Goal: Information Seeking & Learning: Learn about a topic

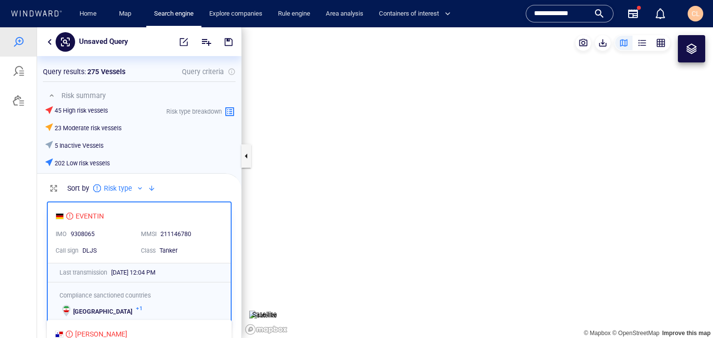
scroll to position [141, 204]
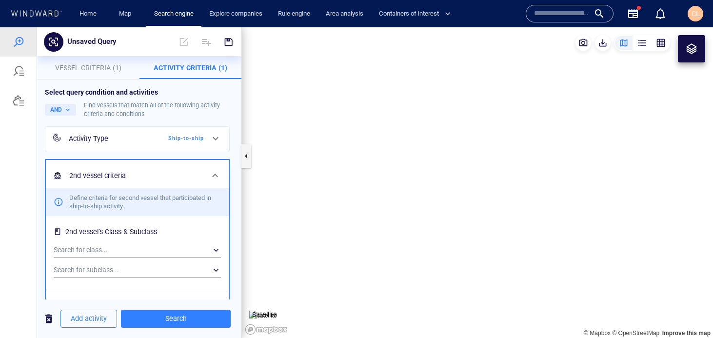
scroll to position [447, 0]
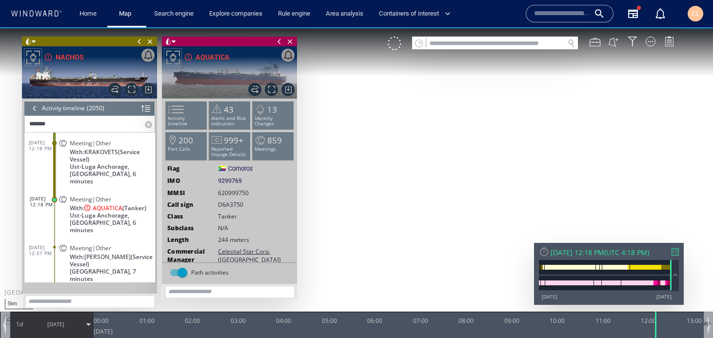
scroll to position [27, 0]
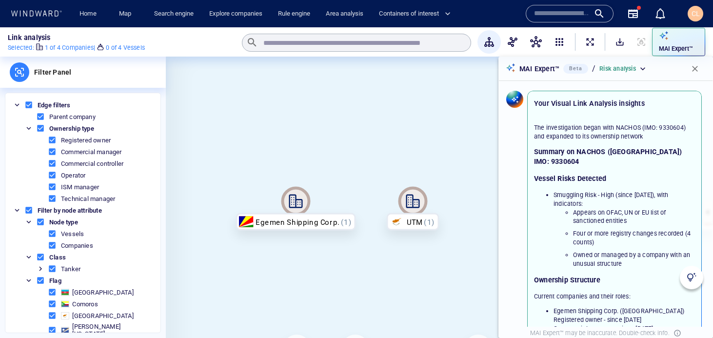
drag, startPoint x: 454, startPoint y: 123, endPoint x: 349, endPoint y: 129, distance: 104.5
click at [349, 129] on canvas at bounding box center [439, 212] width 547 height 310
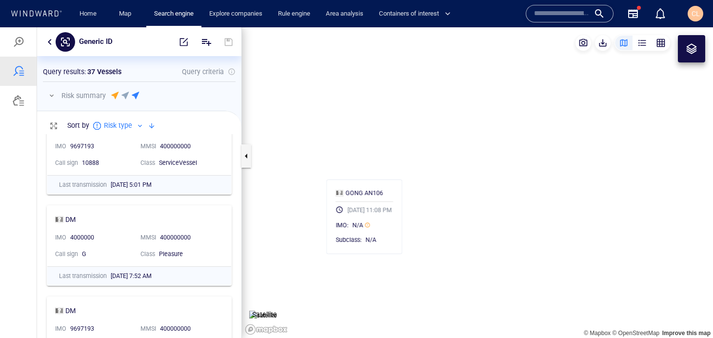
scroll to position [204, 204]
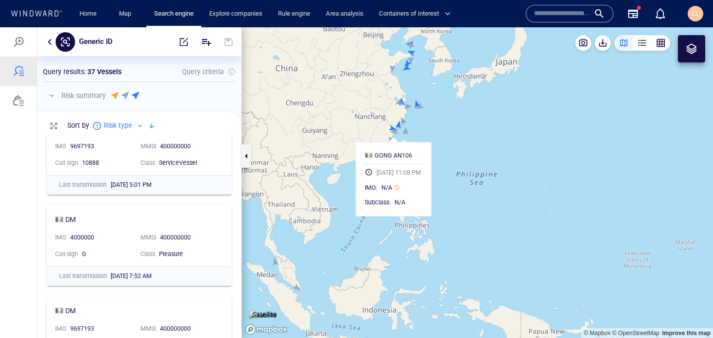
click at [468, 143] on canvas "Map" at bounding box center [477, 182] width 471 height 310
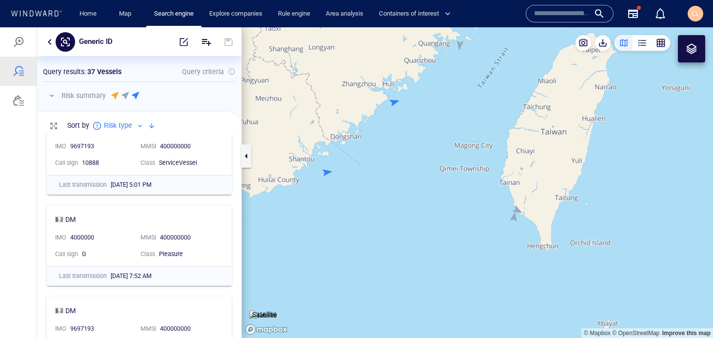
click at [327, 172] on canvas "Map" at bounding box center [477, 182] width 471 height 310
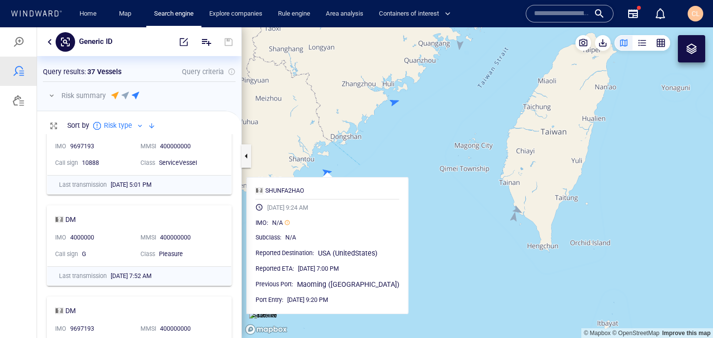
click at [394, 101] on canvas "Map" at bounding box center [477, 182] width 471 height 310
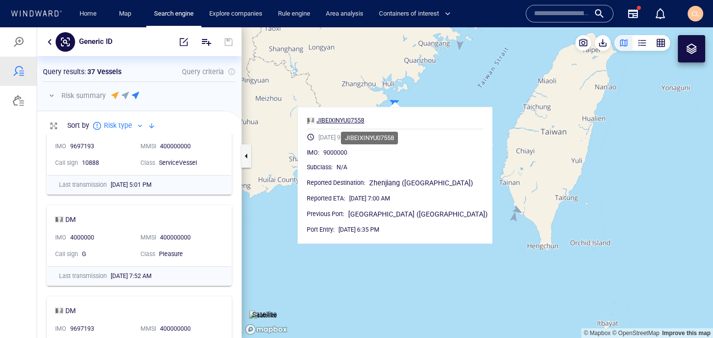
click at [364, 121] on div "JIBEIXINYU07558" at bounding box center [340, 120] width 48 height 9
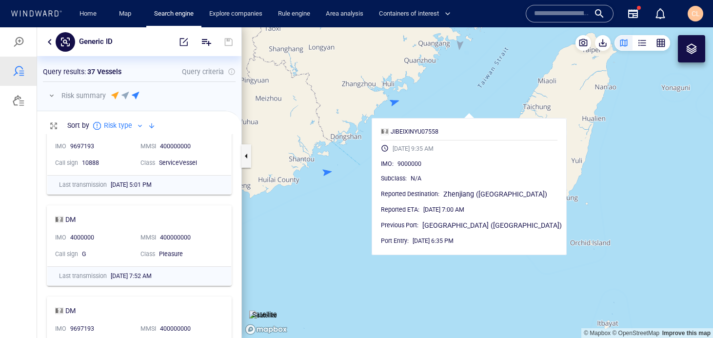
click at [525, 95] on canvas "Map" at bounding box center [477, 182] width 471 height 310
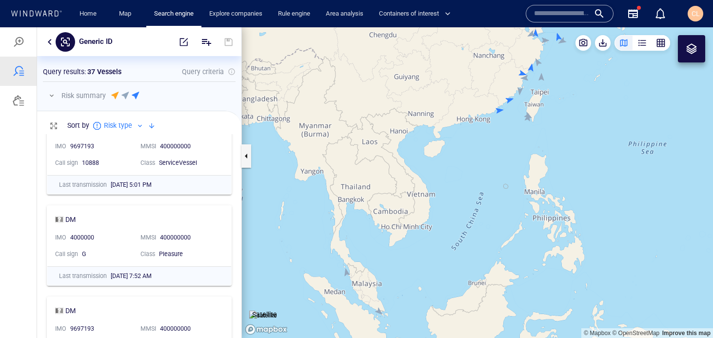
click at [531, 67] on canvas "Map" at bounding box center [477, 182] width 471 height 310
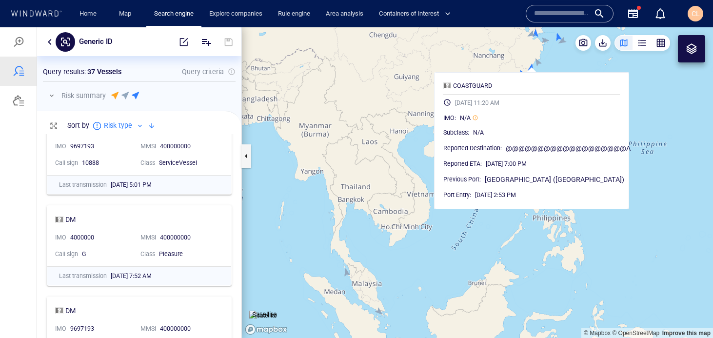
click at [643, 110] on canvas "Map" at bounding box center [477, 182] width 471 height 310
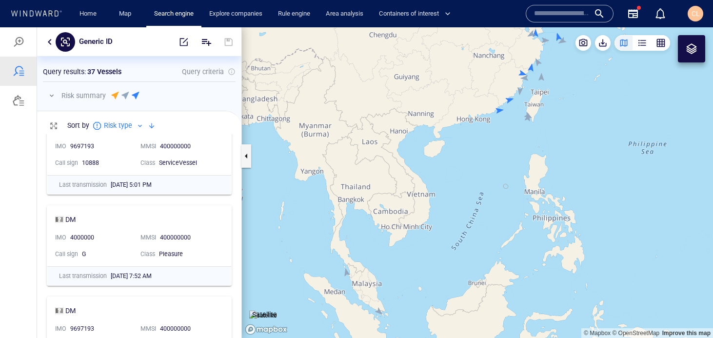
drag, startPoint x: 601, startPoint y: 99, endPoint x: 549, endPoint y: 201, distance: 114.7
click at [549, 201] on canvas "Map" at bounding box center [477, 182] width 471 height 310
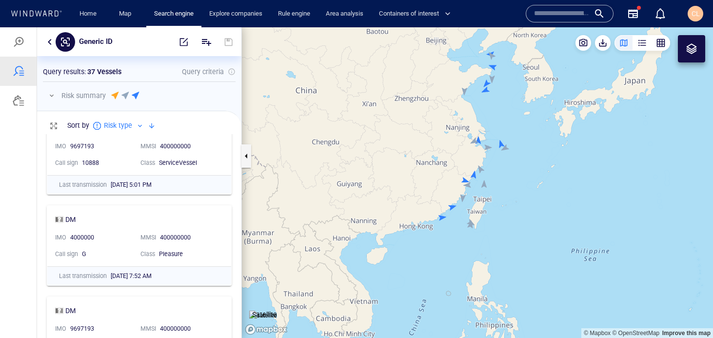
click at [500, 144] on canvas "Map" at bounding box center [477, 182] width 471 height 310
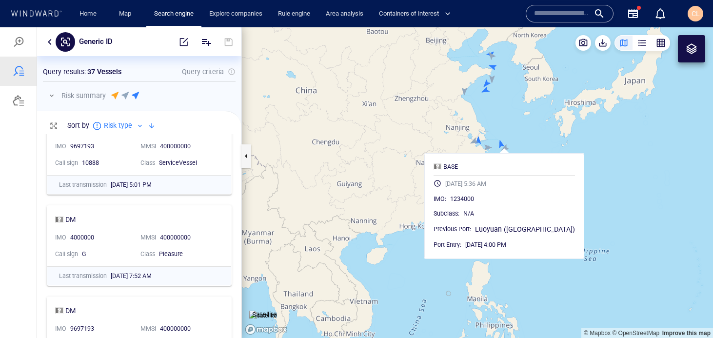
click at [486, 92] on canvas "Map" at bounding box center [477, 182] width 471 height 310
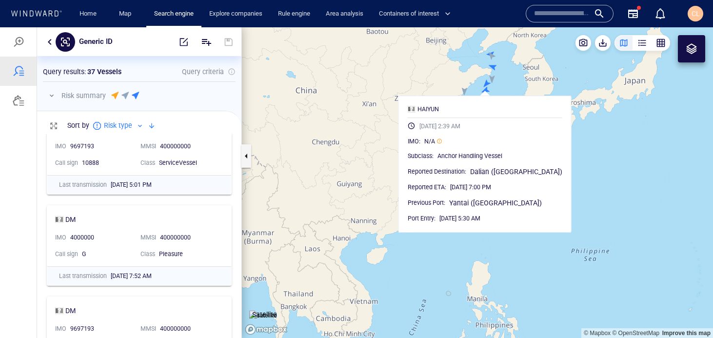
click at [486, 85] on canvas "Map" at bounding box center [477, 182] width 471 height 310
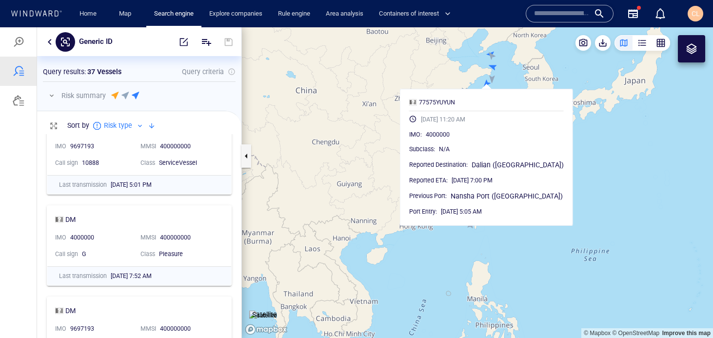
click at [492, 68] on canvas "Map" at bounding box center [477, 182] width 471 height 310
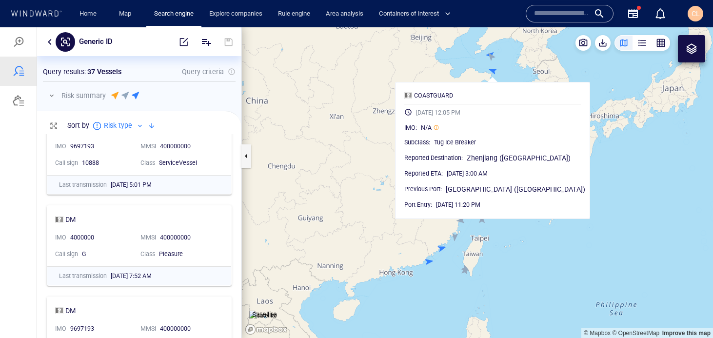
click at [492, 54] on canvas "Map" at bounding box center [477, 182] width 471 height 310
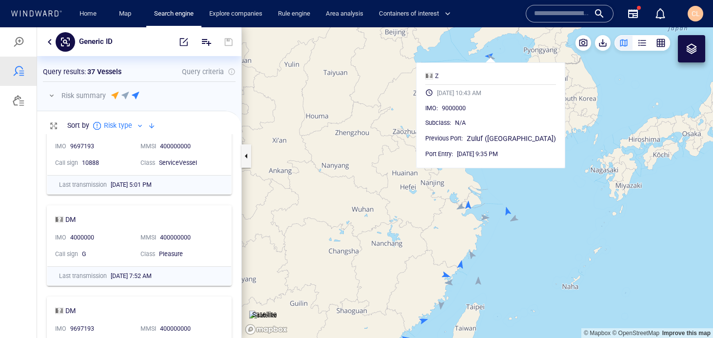
click at [551, 185] on canvas "Map" at bounding box center [477, 182] width 471 height 310
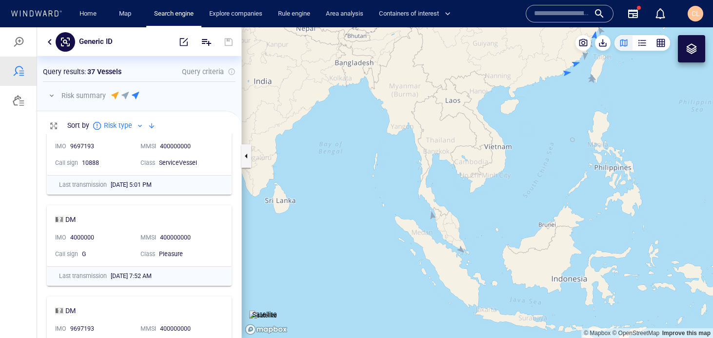
click at [460, 250] on canvas "Map" at bounding box center [477, 182] width 471 height 310
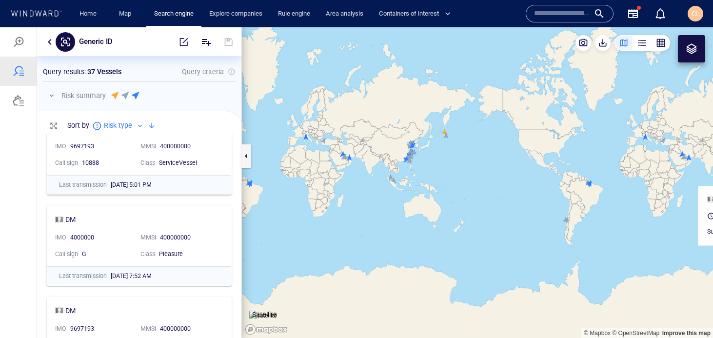
click at [49, 41] on button "button" at bounding box center [50, 42] width 12 height 12
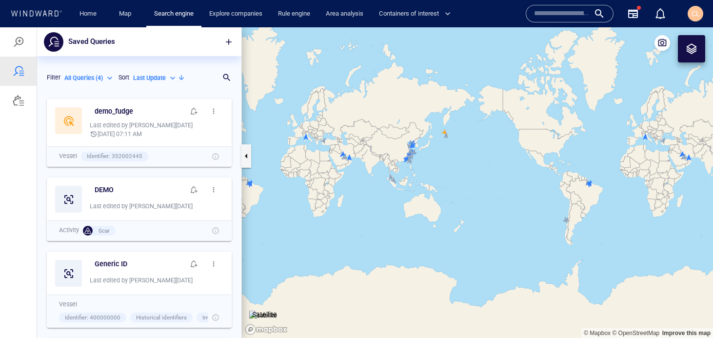
scroll to position [244, 204]
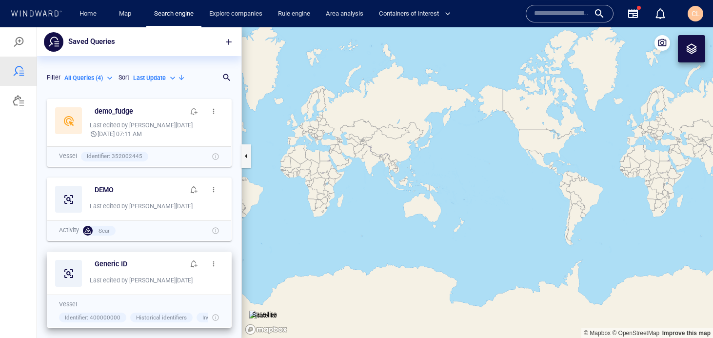
click at [212, 265] on span "button" at bounding box center [214, 264] width 8 height 8
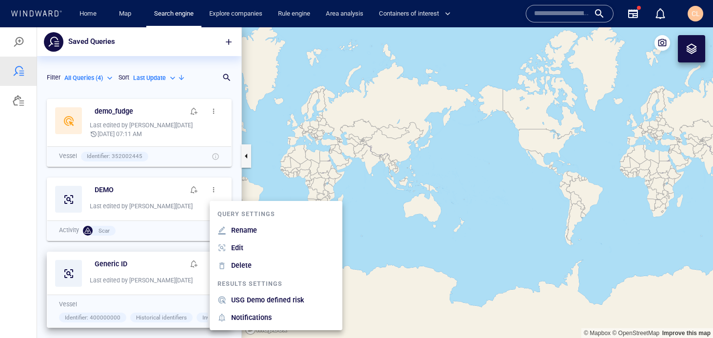
click at [150, 206] on div at bounding box center [356, 182] width 713 height 310
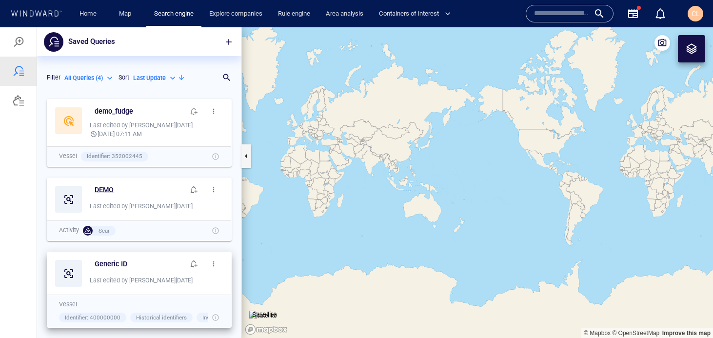
click at [112, 189] on h6 "DEMO" at bounding box center [104, 190] width 19 height 12
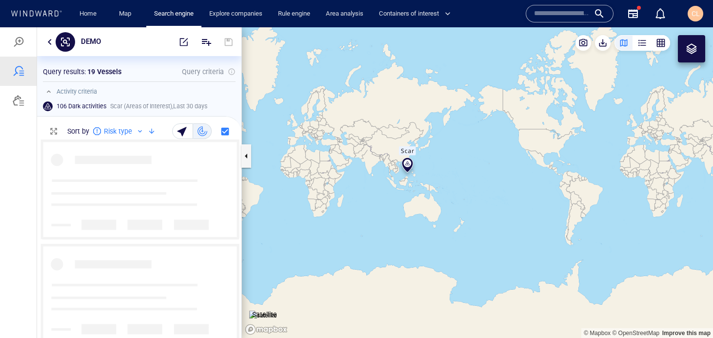
scroll to position [198, 204]
click at [47, 37] on button "button" at bounding box center [50, 42] width 12 height 12
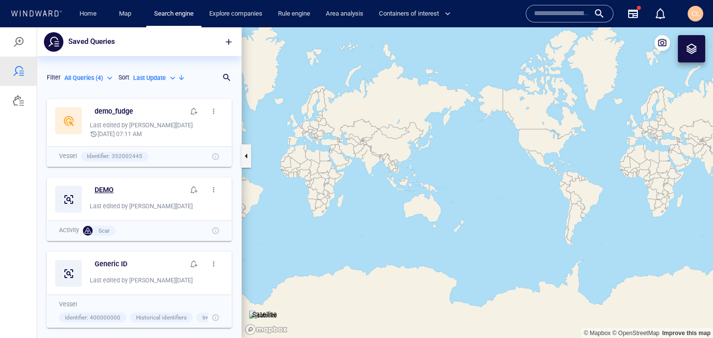
scroll to position [244, 204]
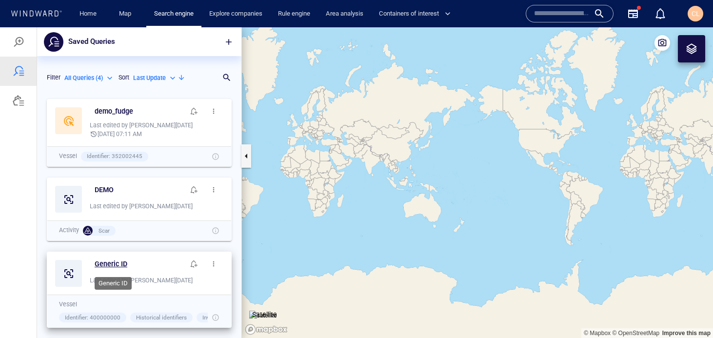
click at [111, 262] on h6 "Generic ID" at bounding box center [111, 264] width 33 height 12
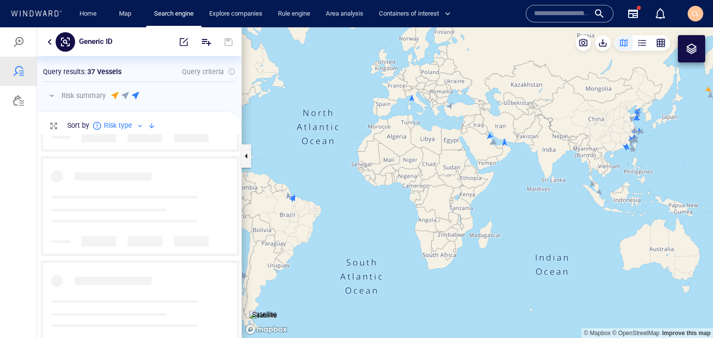
scroll to position [397, 0]
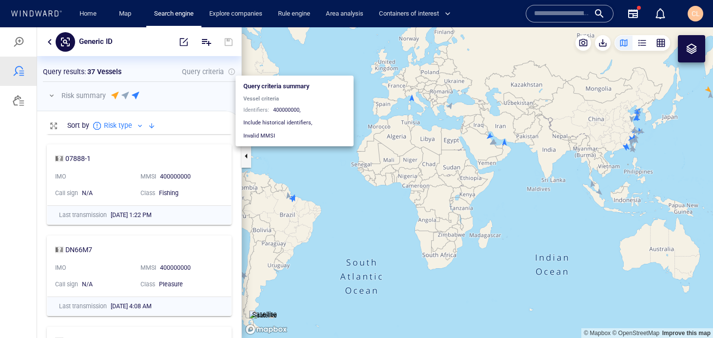
click at [231, 74] on div at bounding box center [232, 72] width 8 height 8
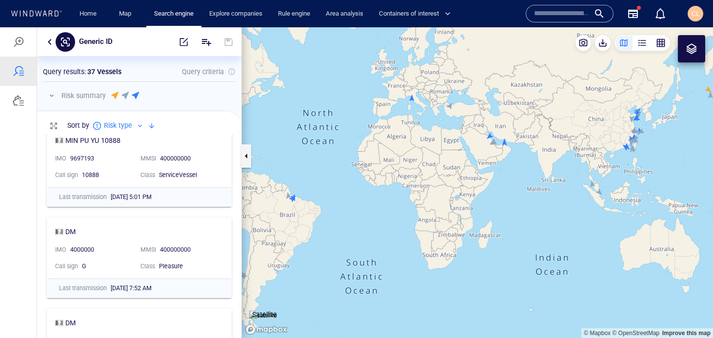
scroll to position [0, 0]
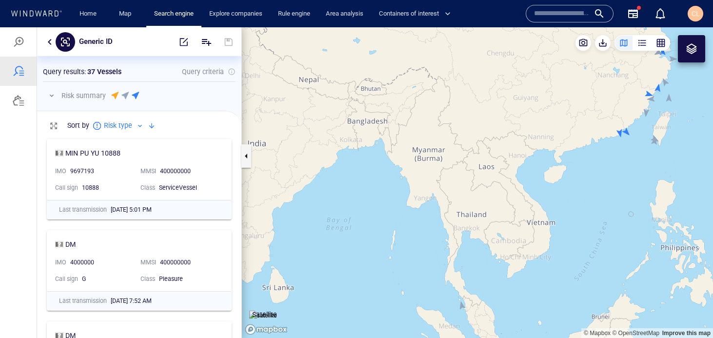
drag, startPoint x: 645, startPoint y: 110, endPoint x: 480, endPoint y: 180, distance: 178.9
click at [480, 180] on canvas "Map" at bounding box center [477, 182] width 471 height 310
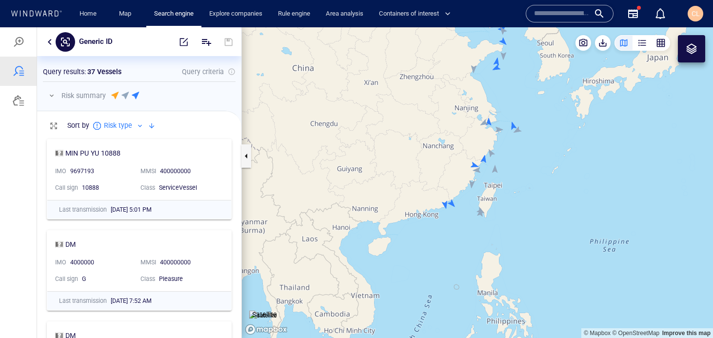
click at [513, 125] on canvas "Map" at bounding box center [477, 182] width 471 height 310
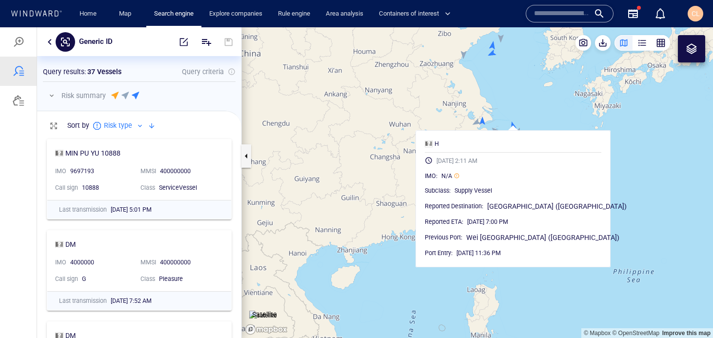
click at [500, 115] on canvas "Map" at bounding box center [477, 182] width 471 height 310
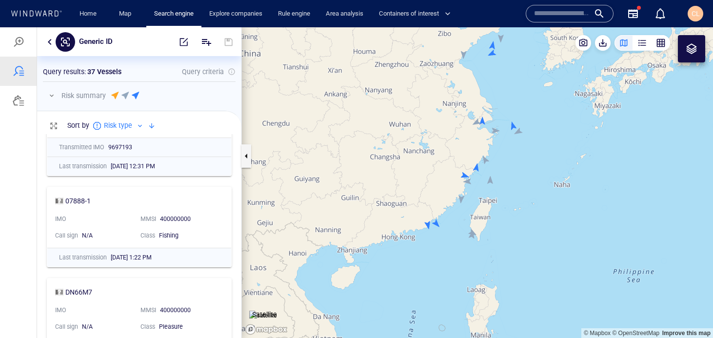
scroll to position [289, 0]
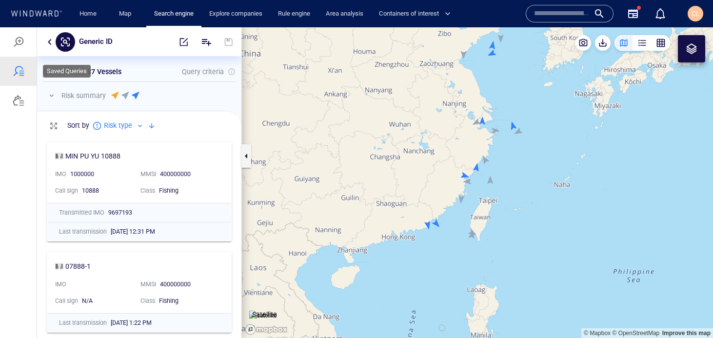
click at [23, 69] on div at bounding box center [19, 71] width 12 height 12
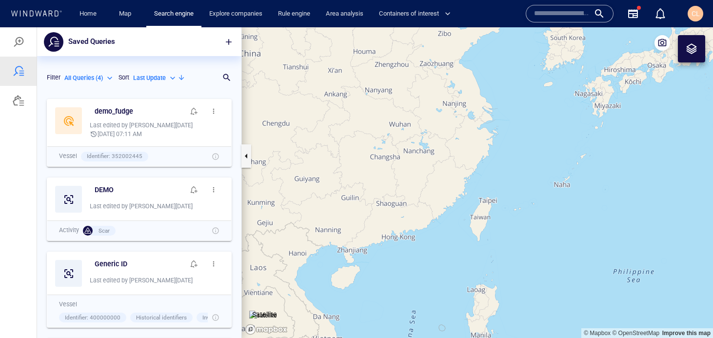
scroll to position [244, 204]
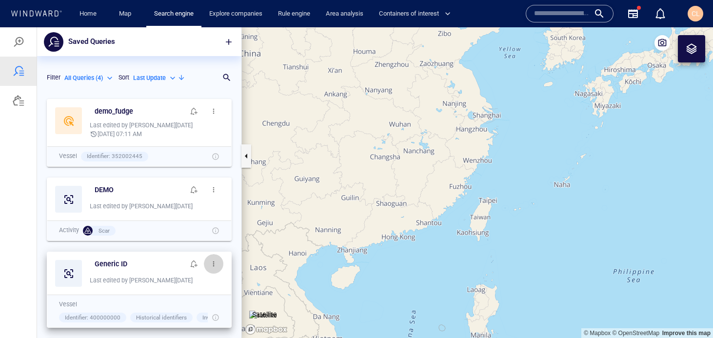
click at [216, 261] on span "button" at bounding box center [214, 264] width 8 height 8
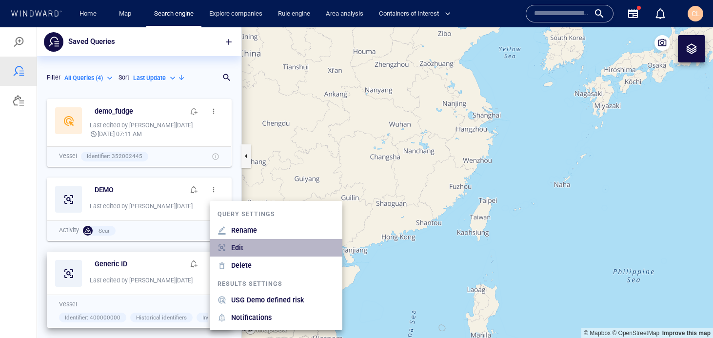
click at [239, 246] on p "Edit" at bounding box center [237, 248] width 12 height 12
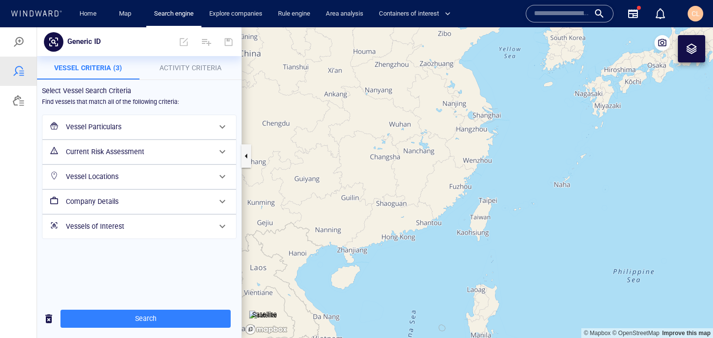
click at [134, 127] on h6 "Vessel Particulars" at bounding box center [138, 127] width 145 height 12
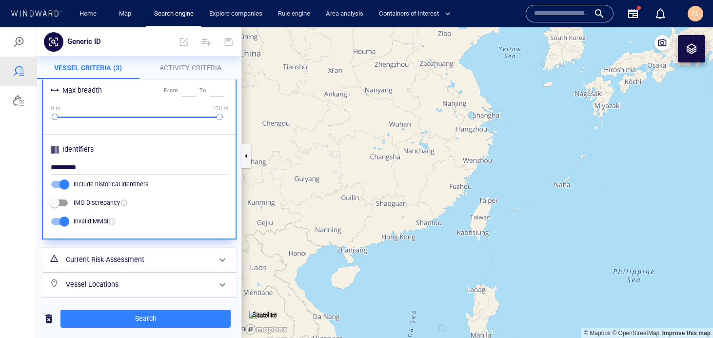
scroll to position [434, 0]
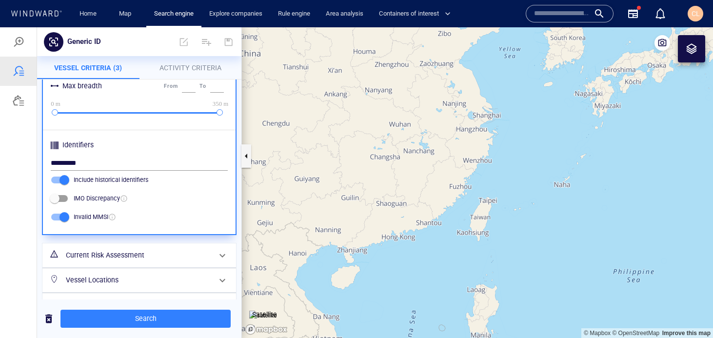
click at [381, 163] on canvas "Map" at bounding box center [477, 182] width 471 height 310
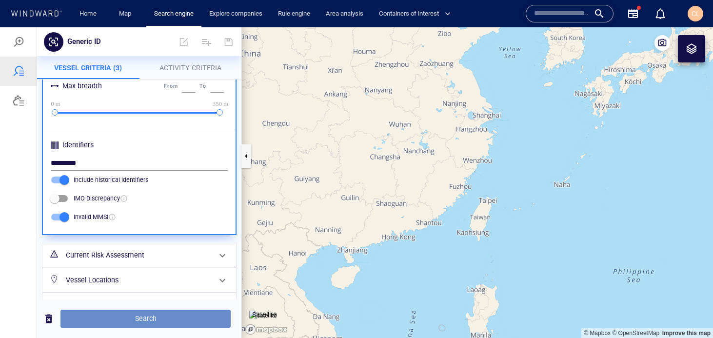
click at [125, 314] on span "Search" at bounding box center [145, 318] width 154 height 12
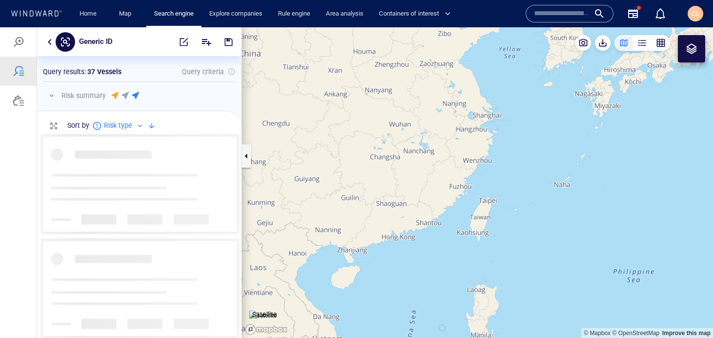
scroll to position [204, 204]
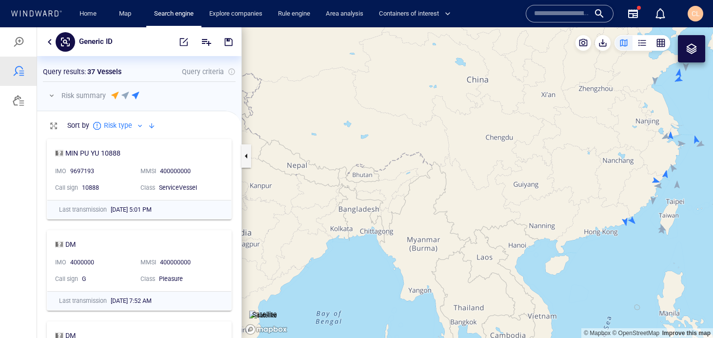
drag, startPoint x: 625, startPoint y: 129, endPoint x: 440, endPoint y: 198, distance: 198.3
click at [440, 198] on canvas "Map" at bounding box center [477, 182] width 471 height 310
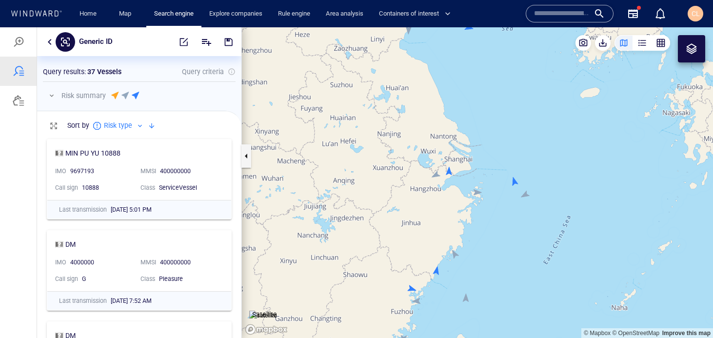
click at [514, 182] on canvas "Map" at bounding box center [477, 182] width 471 height 310
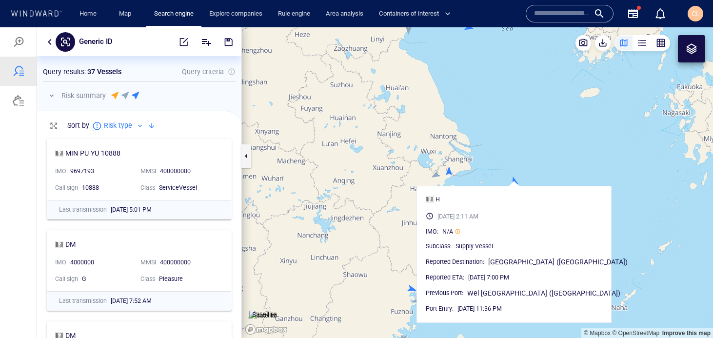
click at [469, 165] on canvas "Map" at bounding box center [477, 182] width 471 height 310
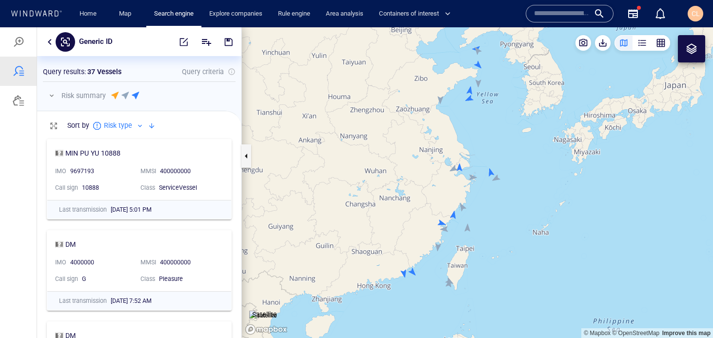
drag, startPoint x: 479, startPoint y: 219, endPoint x: 482, endPoint y: 136, distance: 82.9
click at [482, 136] on canvas "Map" at bounding box center [477, 182] width 471 height 310
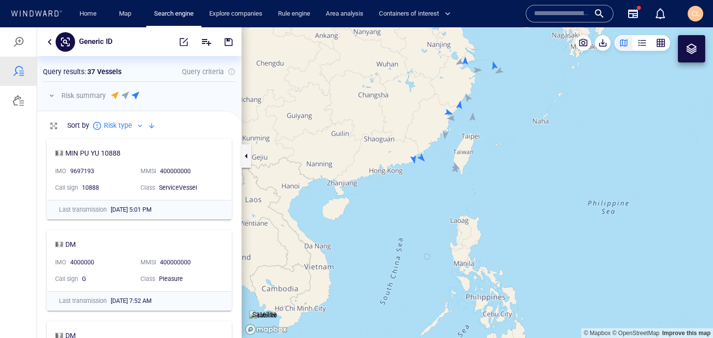
click at [423, 157] on canvas "Map" at bounding box center [477, 182] width 471 height 310
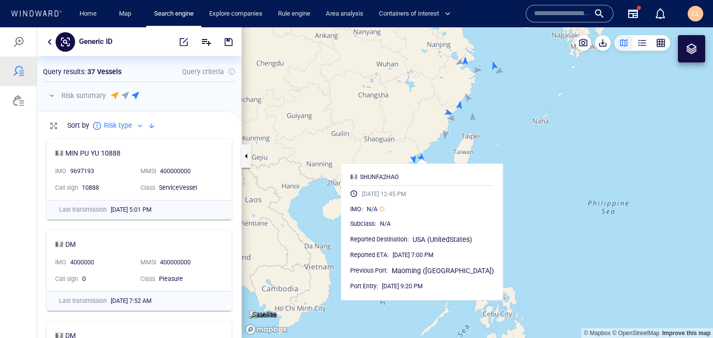
click at [434, 132] on canvas "Map" at bounding box center [477, 182] width 471 height 310
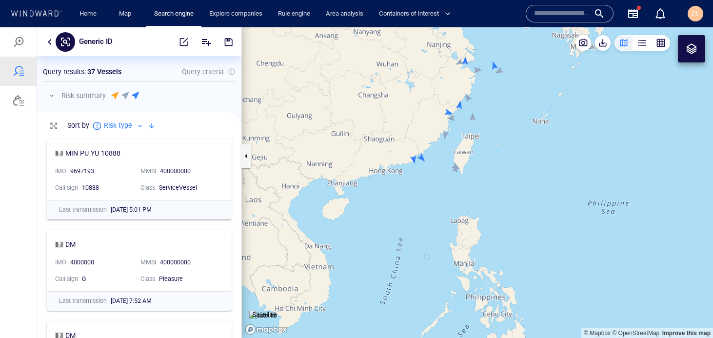
click at [413, 160] on canvas "Map" at bounding box center [477, 182] width 471 height 310
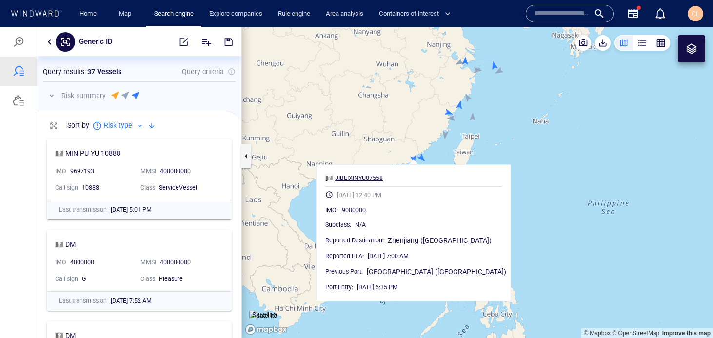
click at [383, 176] on div "JIBEIXINYU07558" at bounding box center [359, 178] width 48 height 9
click at [615, 189] on canvas "Map" at bounding box center [477, 182] width 471 height 310
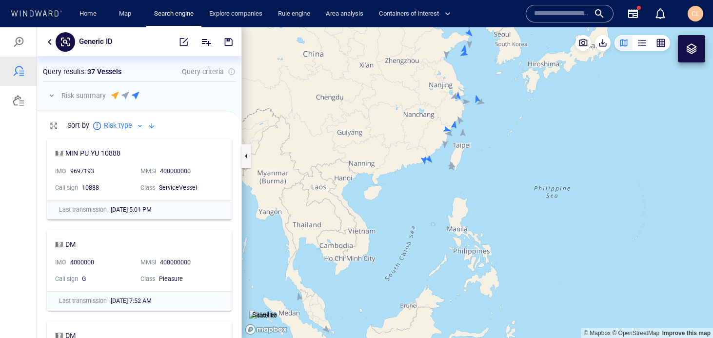
drag, startPoint x: 385, startPoint y: 212, endPoint x: 418, endPoint y: 207, distance: 33.0
click at [418, 207] on canvas "Map" at bounding box center [477, 182] width 471 height 310
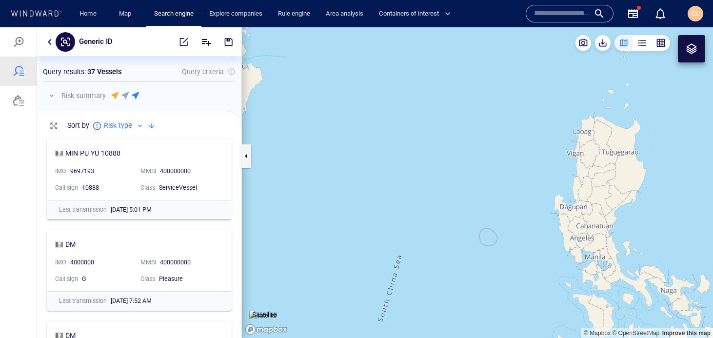
drag, startPoint x: 456, startPoint y: 223, endPoint x: 494, endPoint y: 208, distance: 41.1
click at [494, 208] on canvas "Map" at bounding box center [477, 182] width 471 height 310
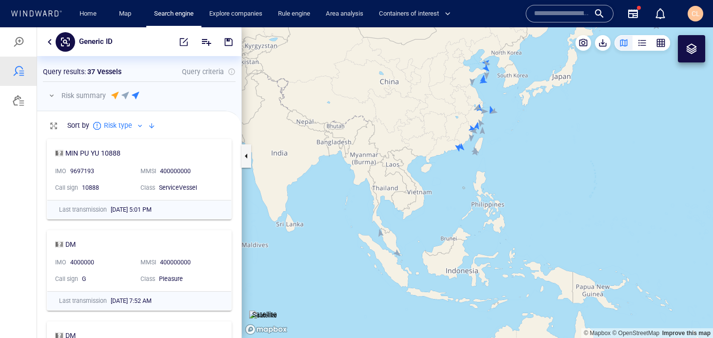
drag, startPoint x: 473, startPoint y: 78, endPoint x: 463, endPoint y: 151, distance: 73.4
click at [463, 151] on canvas "Map" at bounding box center [477, 182] width 471 height 310
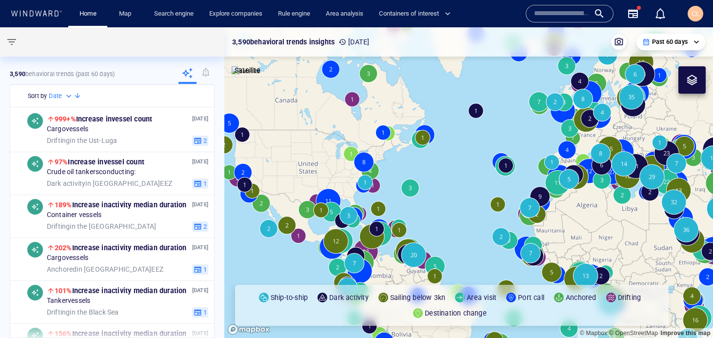
click at [569, 11] on input "text" at bounding box center [562, 13] width 56 height 15
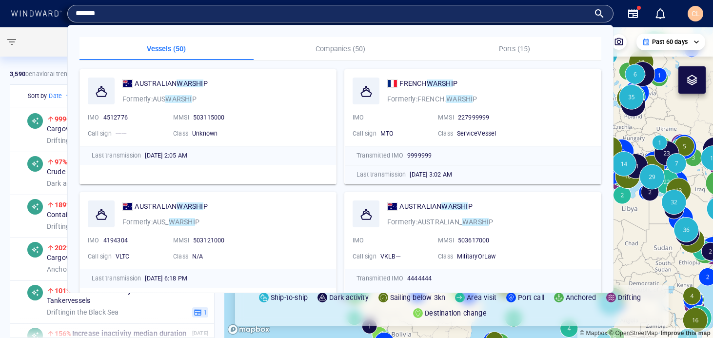
type input "*******"
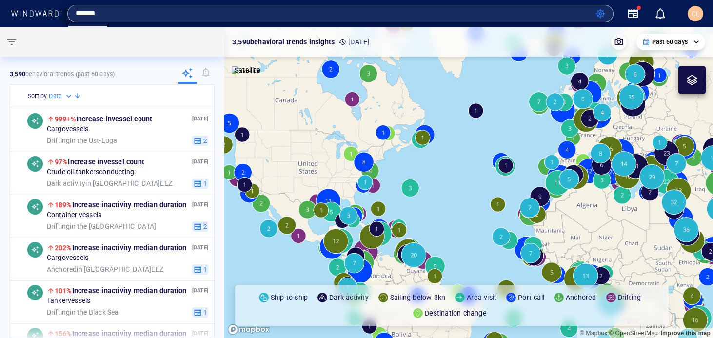
click at [50, 41] on div at bounding box center [109, 41] width 219 height 29
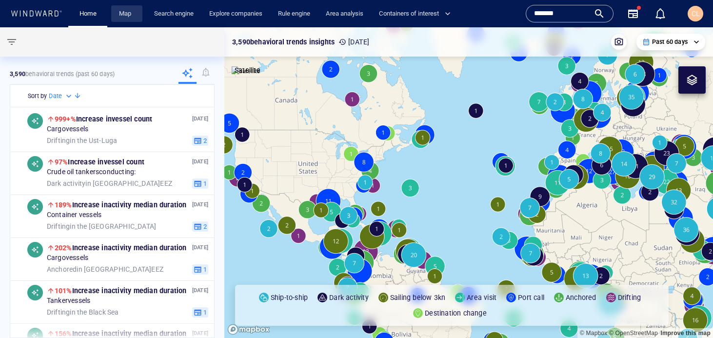
click at [131, 18] on link "Map" at bounding box center [126, 13] width 23 height 17
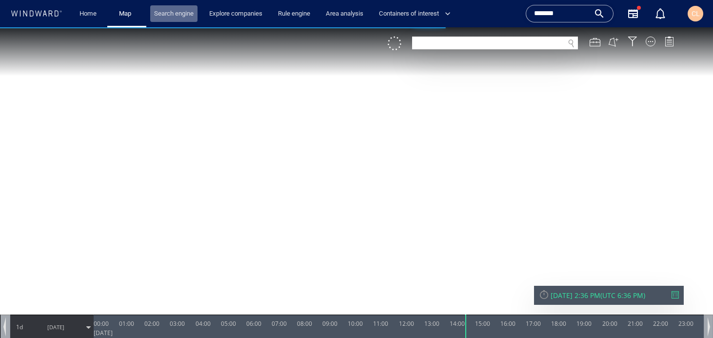
click at [163, 20] on link "Search engine" at bounding box center [173, 13] width 47 height 17
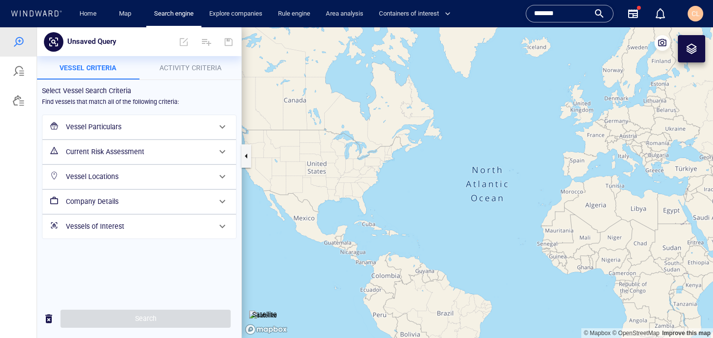
click at [113, 122] on h6 "Vessel Particulars" at bounding box center [138, 127] width 145 height 12
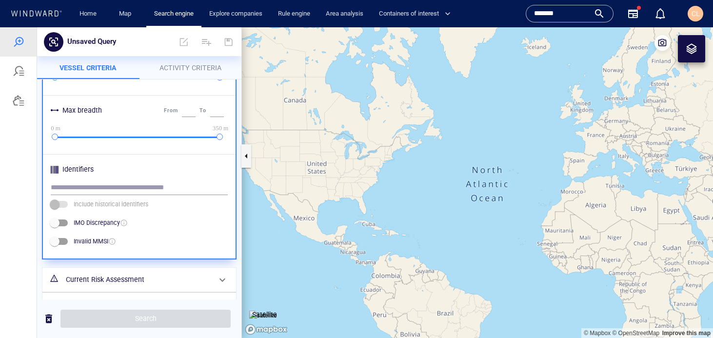
scroll to position [415, 0]
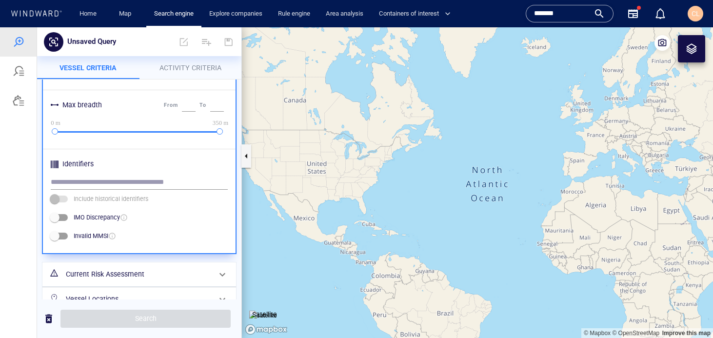
click at [101, 190] on label "Include historical identifiers" at bounding box center [96, 199] width 103 height 19
click at [90, 183] on input "text" at bounding box center [139, 182] width 177 height 15
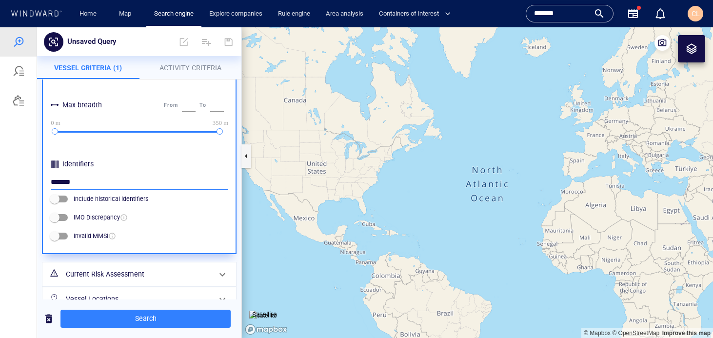
type input "*******"
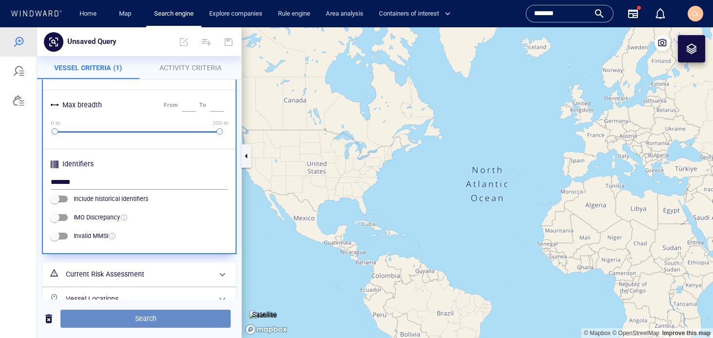
click at [160, 324] on span "Search" at bounding box center [145, 318] width 154 height 12
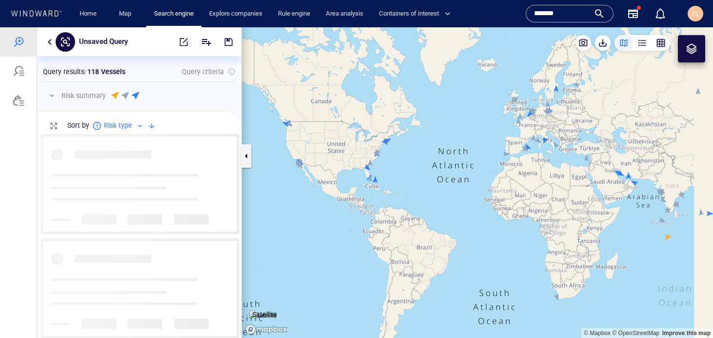
scroll to position [204, 204]
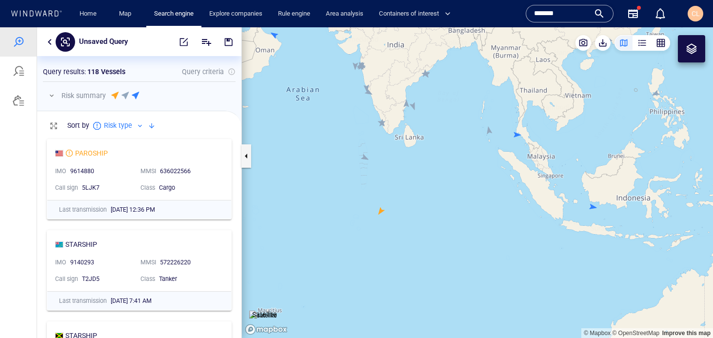
drag, startPoint x: 606, startPoint y: 126, endPoint x: 457, endPoint y: 237, distance: 186.0
click at [457, 237] on canvas "Map" at bounding box center [477, 182] width 471 height 310
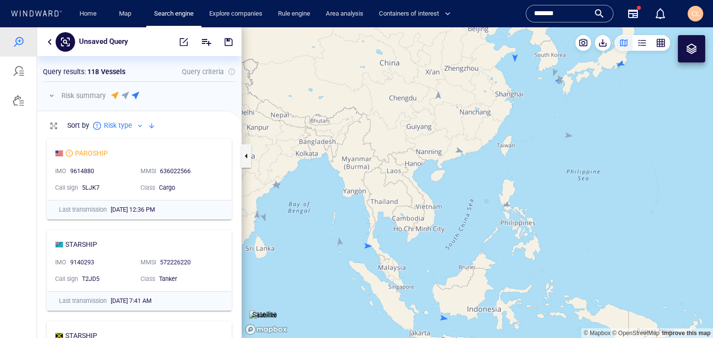
click at [514, 59] on canvas "Map" at bounding box center [477, 182] width 471 height 310
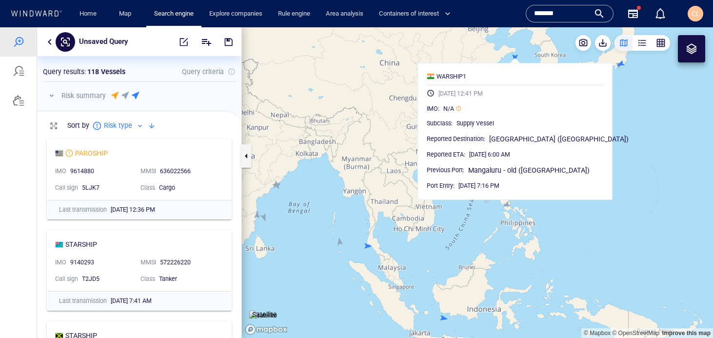
click at [418, 85] on canvas "Map" at bounding box center [477, 182] width 471 height 310
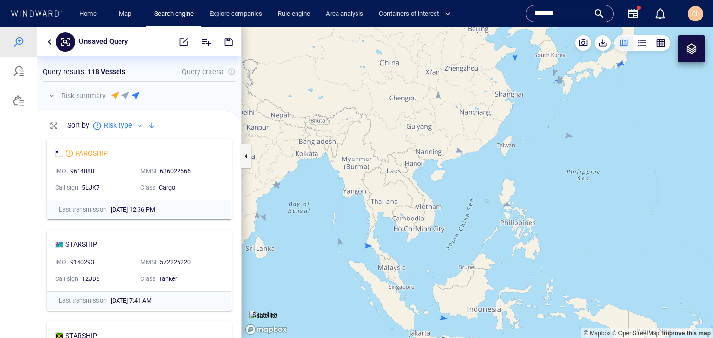
click at [445, 317] on canvas "Map" at bounding box center [477, 182] width 471 height 310
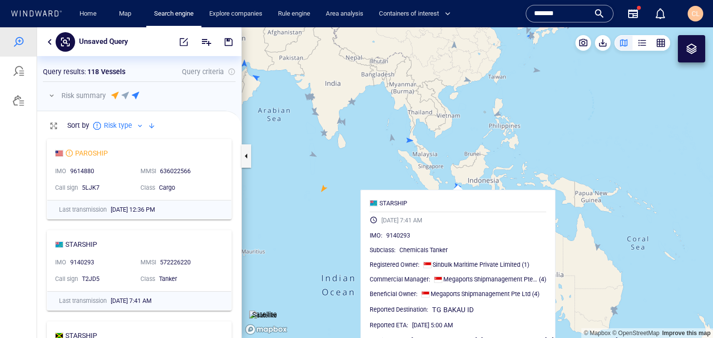
drag, startPoint x: 472, startPoint y: 270, endPoint x: 479, endPoint y: 161, distance: 109.4
click at [479, 161] on canvas "Map" at bounding box center [477, 182] width 471 height 310
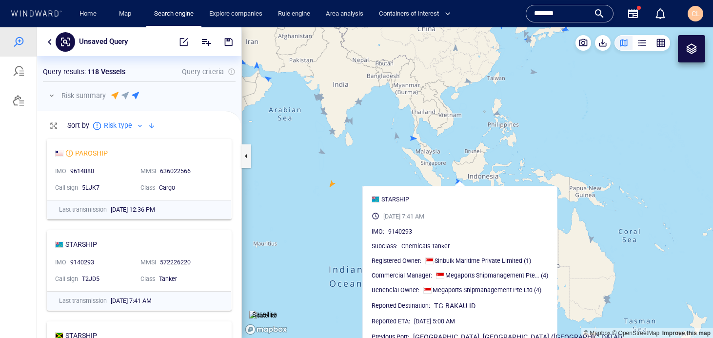
click at [479, 161] on canvas "Map" at bounding box center [477, 182] width 471 height 310
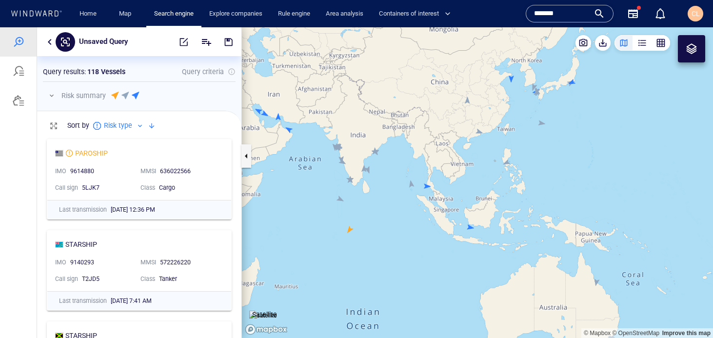
drag, startPoint x: 476, startPoint y: 127, endPoint x: 490, endPoint y: 180, distance: 54.5
click at [490, 180] on canvas "Map" at bounding box center [477, 182] width 471 height 310
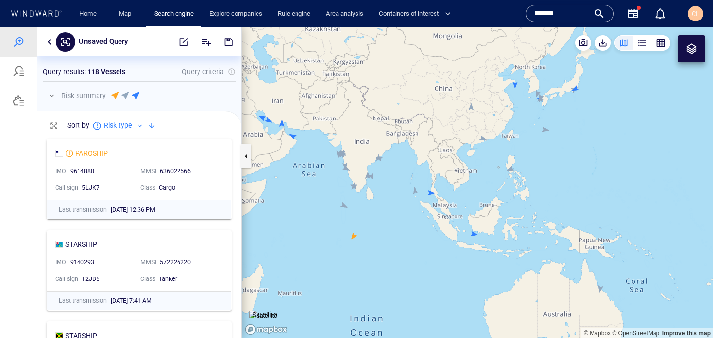
click at [269, 122] on canvas "Map" at bounding box center [477, 182] width 471 height 310
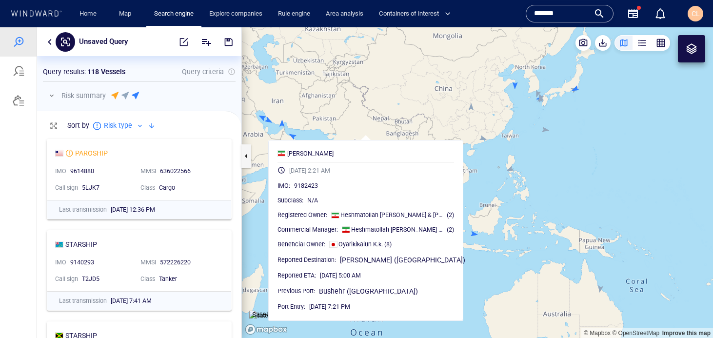
drag, startPoint x: 346, startPoint y: 108, endPoint x: 451, endPoint y: 122, distance: 106.2
click at [451, 122] on canvas "Map" at bounding box center [477, 182] width 471 height 310
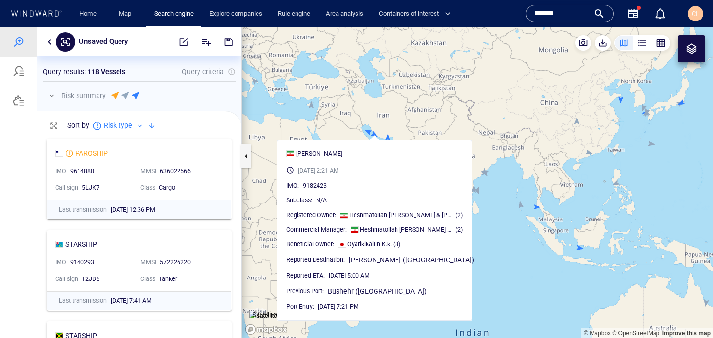
click at [505, 117] on canvas "Map" at bounding box center [477, 182] width 471 height 310
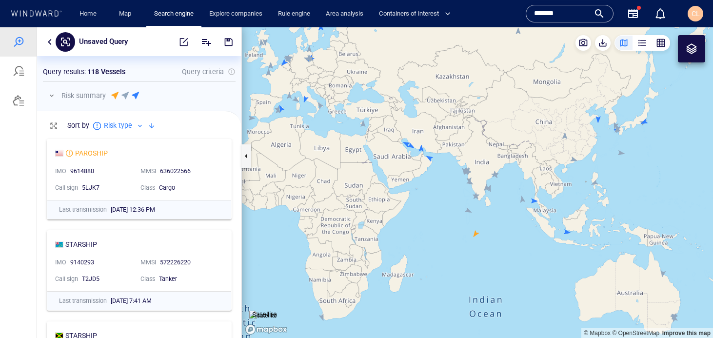
click at [597, 119] on canvas "Map" at bounding box center [477, 182] width 471 height 310
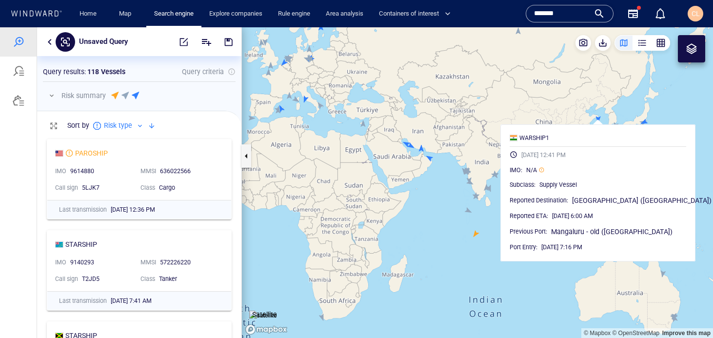
click at [653, 115] on canvas "Map" at bounding box center [477, 182] width 471 height 310
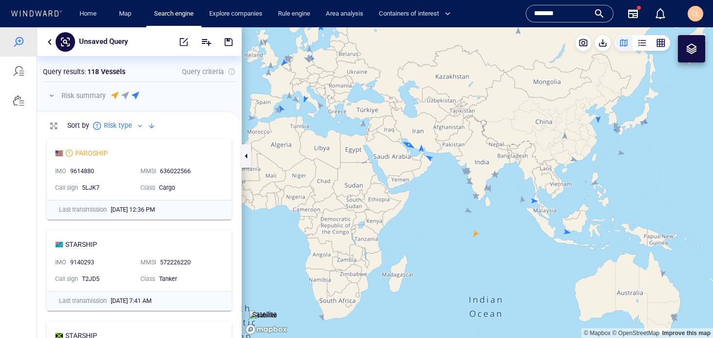
click at [645, 123] on canvas "Map" at bounding box center [477, 182] width 471 height 310
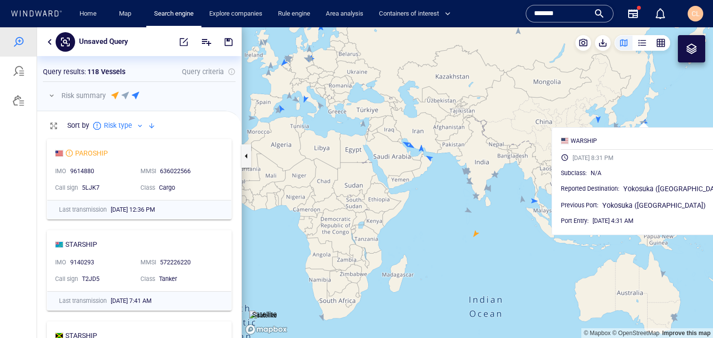
click at [616, 117] on canvas "Map" at bounding box center [477, 182] width 471 height 310
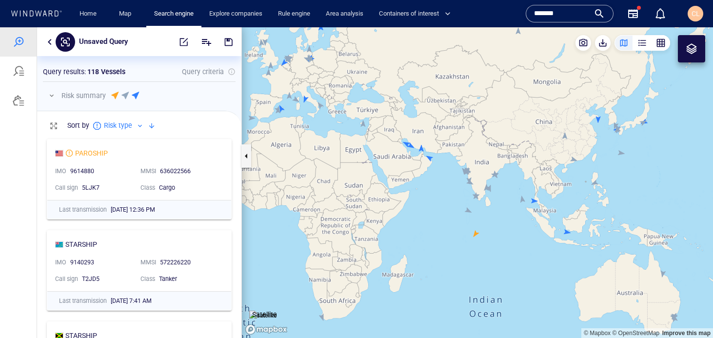
click at [428, 158] on canvas "Map" at bounding box center [477, 182] width 471 height 310
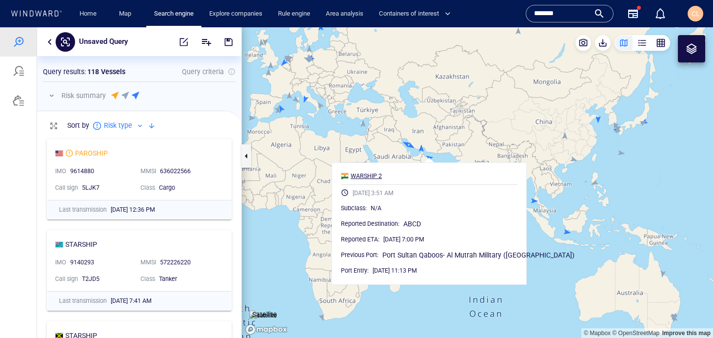
click at [368, 175] on div "WARSHIP 2" at bounding box center [365, 176] width 31 height 9
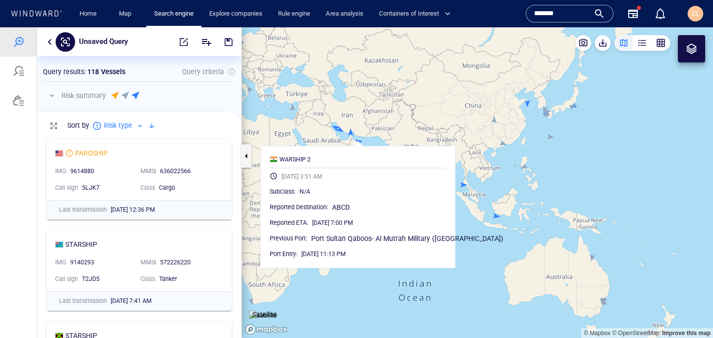
drag, startPoint x: 514, startPoint y: 135, endPoint x: 443, endPoint y: 119, distance: 72.8
click at [443, 119] on canvas "Map" at bounding box center [477, 182] width 471 height 310
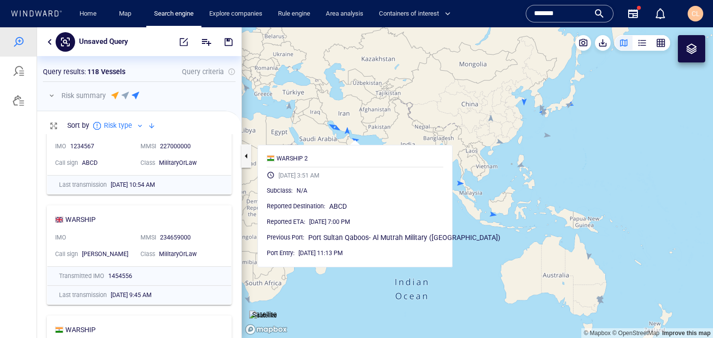
scroll to position [621, 0]
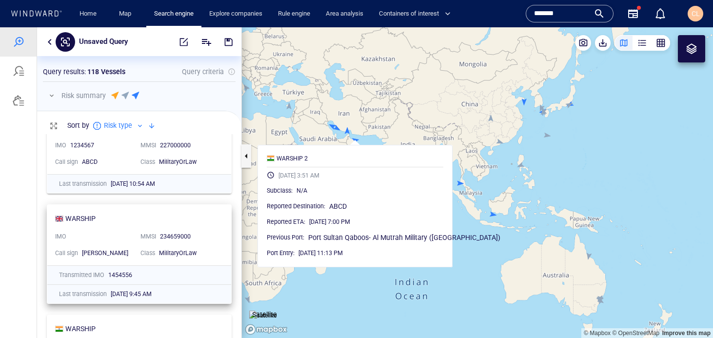
click at [94, 226] on div "WARSHIP IMO MMSI 234659000 Call sign GACH Class MilitaryOrLaw" at bounding box center [139, 235] width 184 height 60
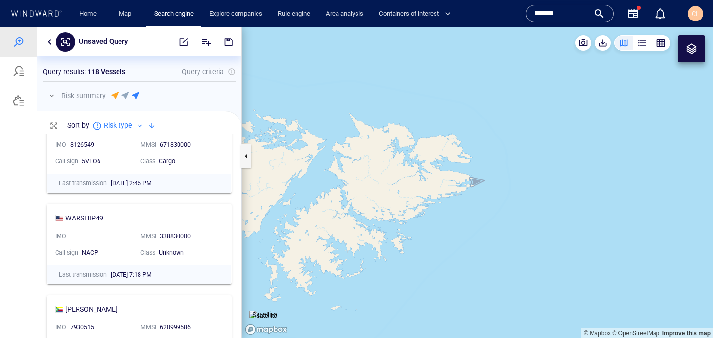
scroll to position [1137, 0]
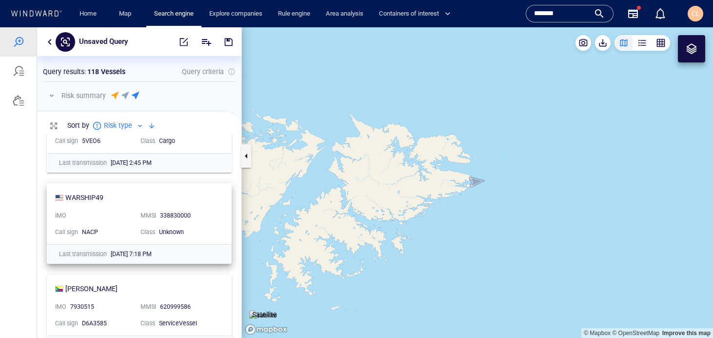
click at [134, 212] on div at bounding box center [101, 211] width 66 height 4
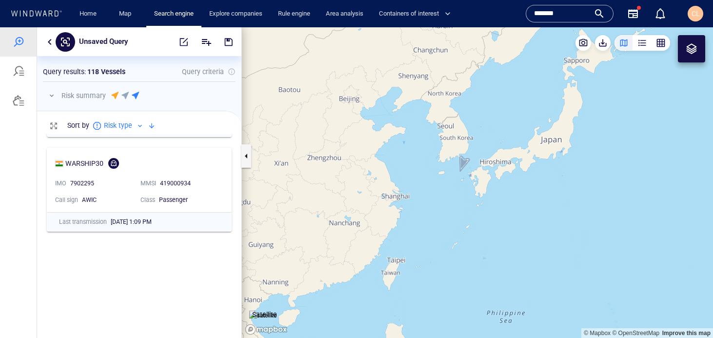
scroll to position [0, 0]
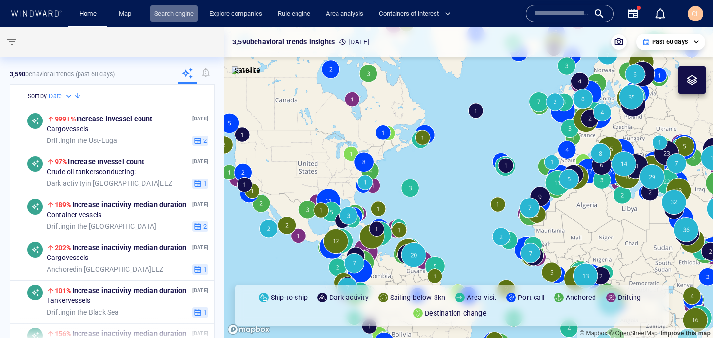
click at [180, 19] on link "Search engine" at bounding box center [173, 13] width 47 height 17
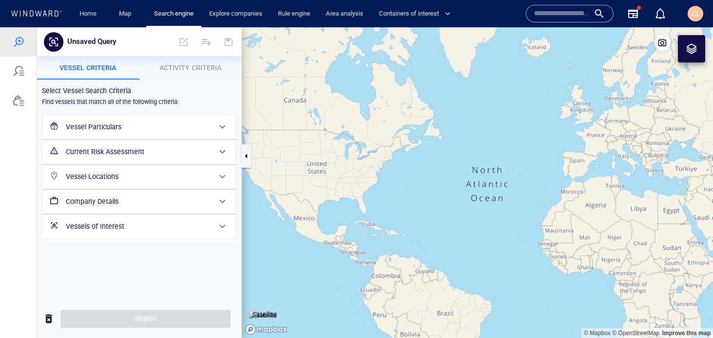
click at [189, 73] on p "Activity Criteria" at bounding box center [190, 68] width 91 height 12
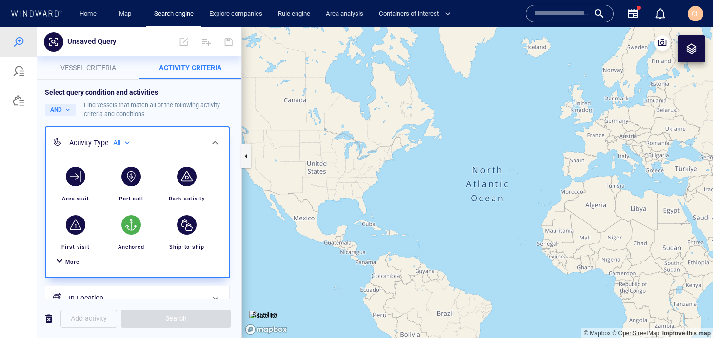
scroll to position [69, 0]
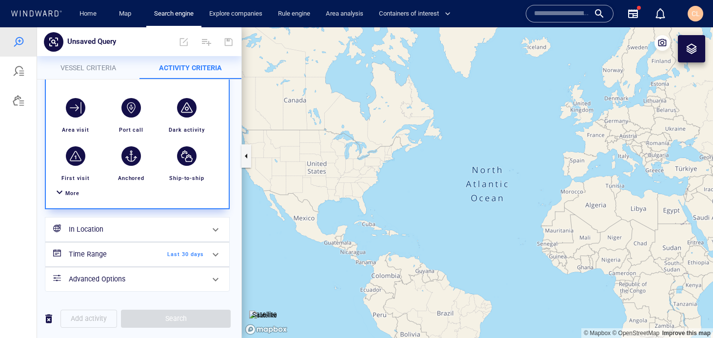
click at [110, 74] on button "Vessel criteria" at bounding box center [88, 67] width 102 height 23
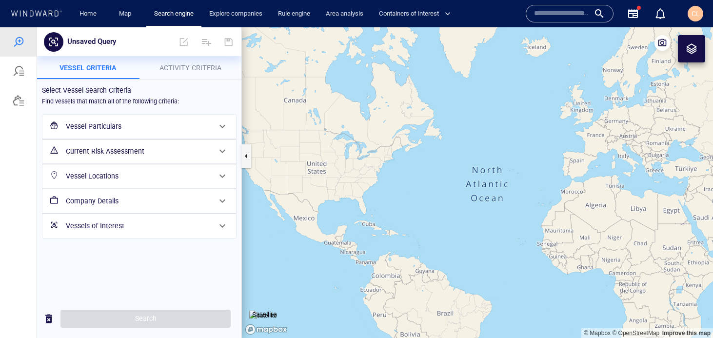
click at [130, 223] on h6 "Vessels of Interest" at bounding box center [138, 226] width 145 height 12
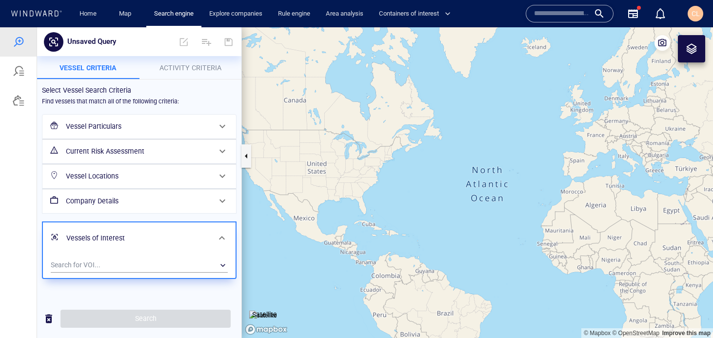
click at [114, 255] on div "Search for VOI... ​" at bounding box center [139, 266] width 193 height 24
click at [98, 267] on div "​" at bounding box center [139, 265] width 177 height 15
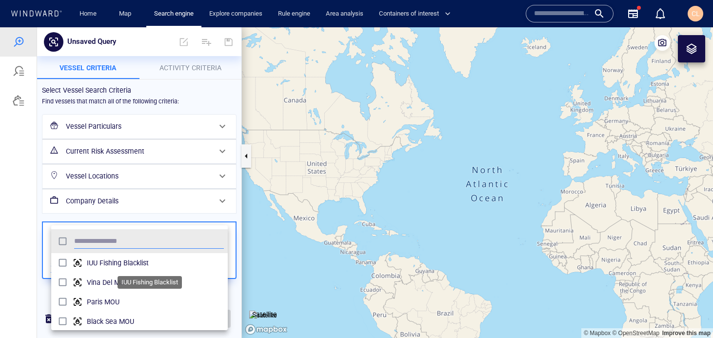
scroll to position [97, 176]
type input "*"
click at [137, 123] on div at bounding box center [356, 182] width 713 height 310
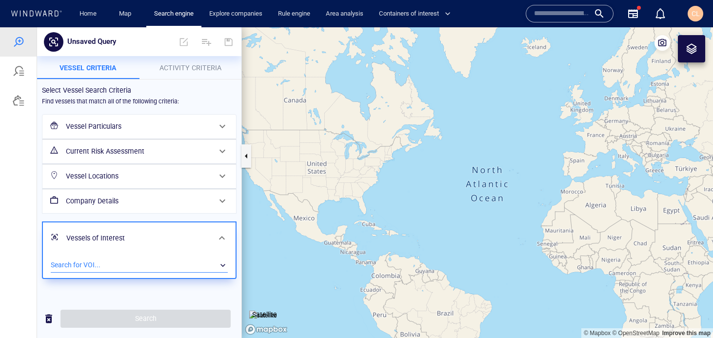
click at [135, 134] on div "Vessel Particulars" at bounding box center [138, 126] width 153 height 20
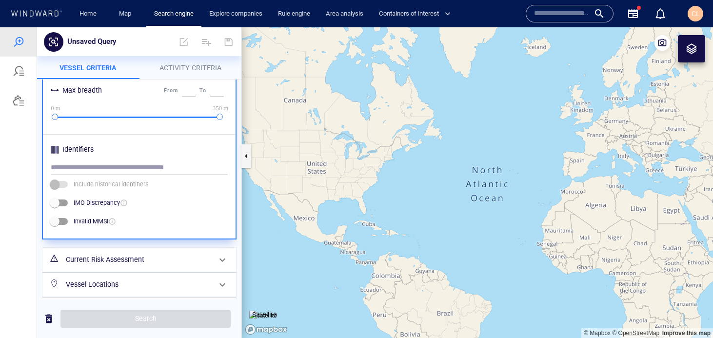
scroll to position [430, 0]
click at [106, 172] on input "text" at bounding box center [139, 167] width 177 height 15
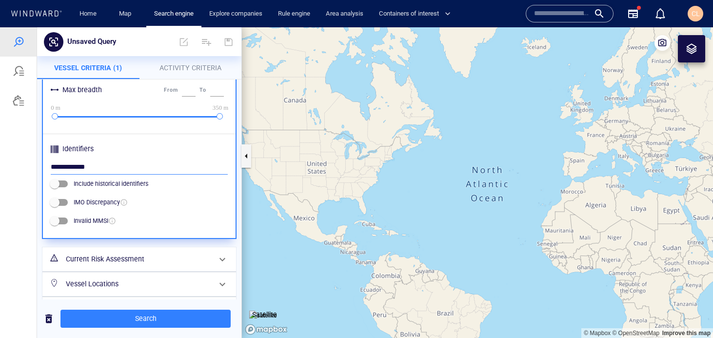
type input "**********"
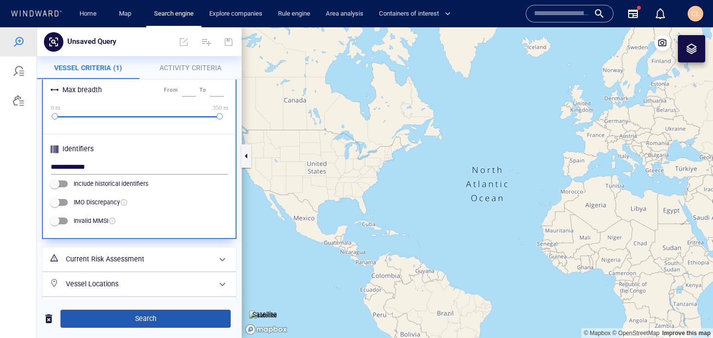
click at [144, 316] on span "Search" at bounding box center [145, 318] width 154 height 12
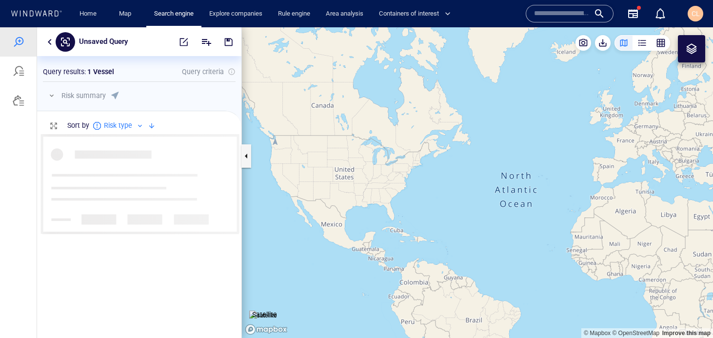
scroll to position [204, 204]
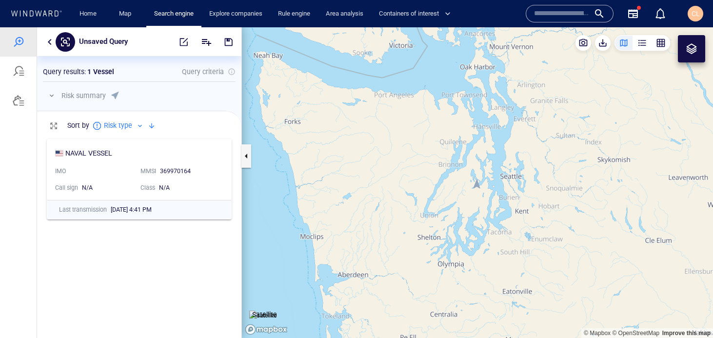
click at [49, 49] on div "Unsaved Query" at bounding box center [139, 41] width 204 height 29
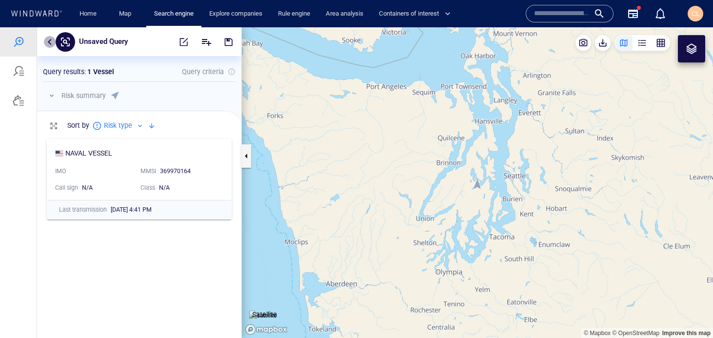
click at [48, 39] on button "button" at bounding box center [50, 42] width 12 height 12
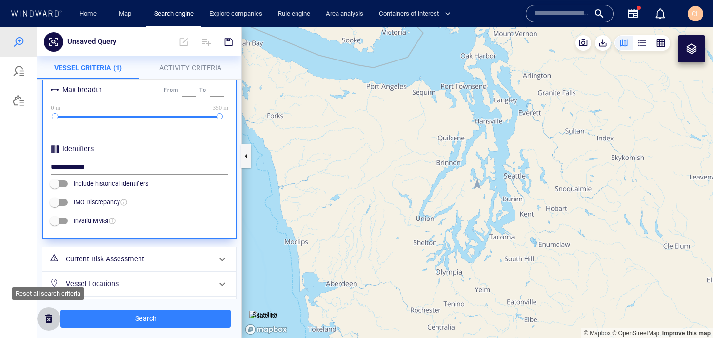
click at [47, 323] on span "button" at bounding box center [49, 318] width 12 height 12
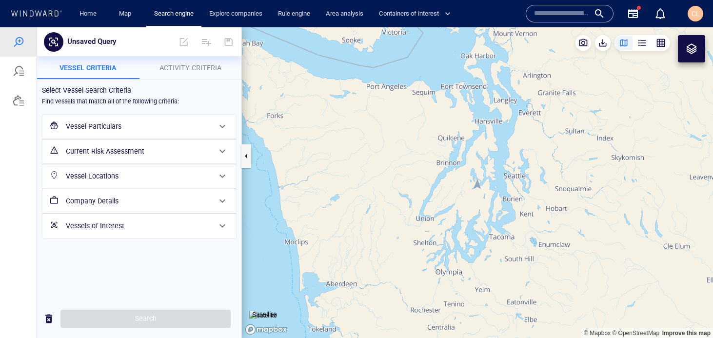
click at [114, 128] on h6 "Vessel Particulars" at bounding box center [138, 126] width 145 height 12
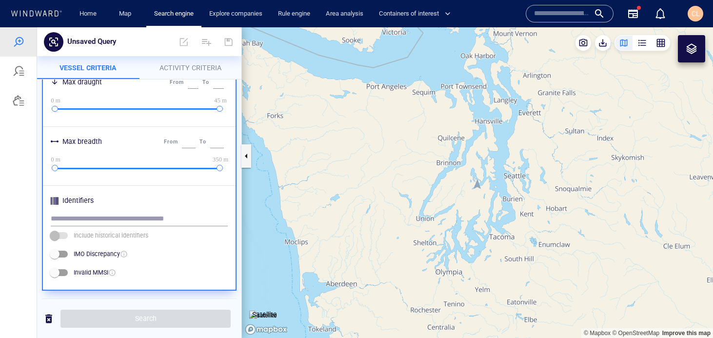
scroll to position [379, 0]
click at [96, 219] on input "text" at bounding box center [139, 218] width 177 height 15
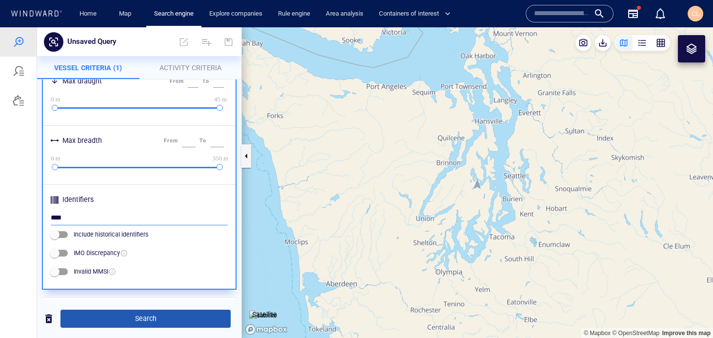
click at [111, 312] on span "Search" at bounding box center [145, 318] width 154 height 12
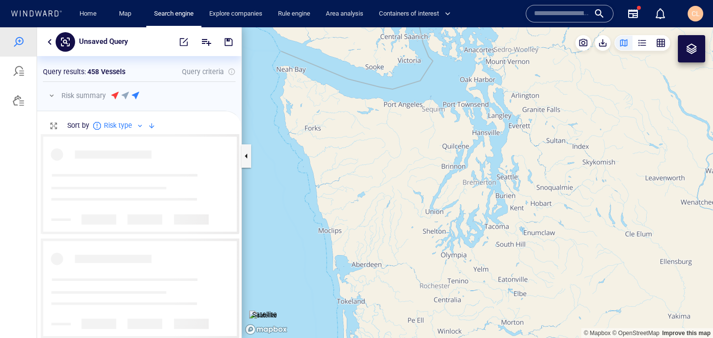
scroll to position [204, 204]
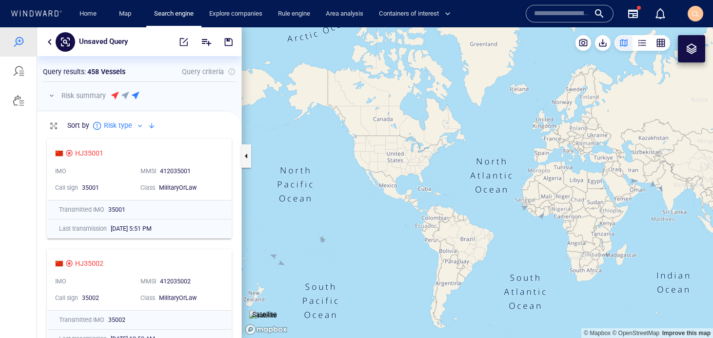
drag, startPoint x: 625, startPoint y: 212, endPoint x: 536, endPoint y: 204, distance: 90.1
click at [536, 204] on canvas "Map" at bounding box center [477, 182] width 471 height 310
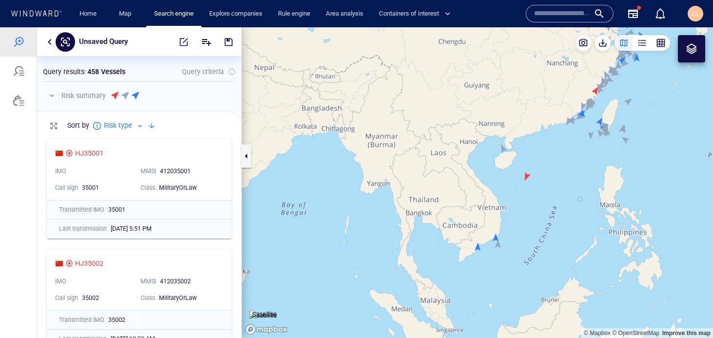
click at [526, 175] on canvas "Map" at bounding box center [477, 182] width 471 height 310
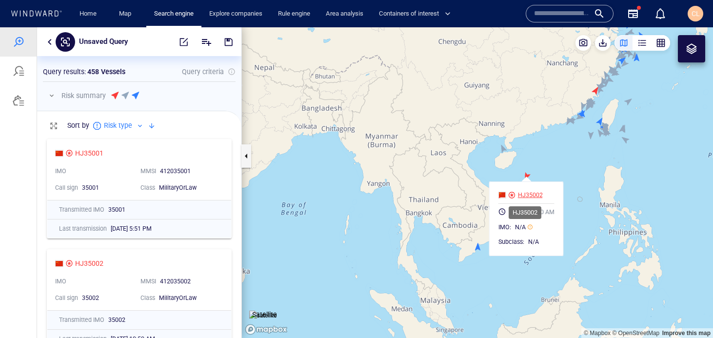
click at [529, 195] on div "HJ35002" at bounding box center [530, 195] width 25 height 9
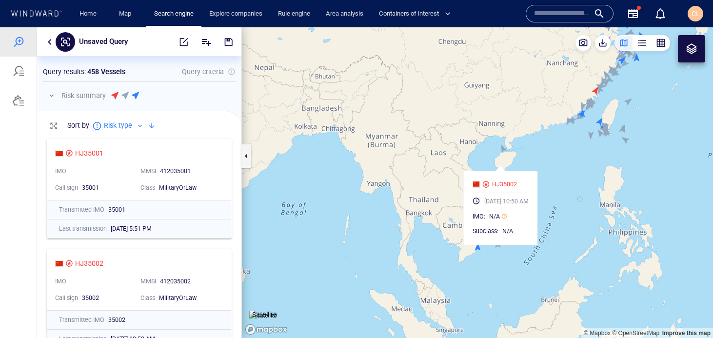
click at [556, 145] on canvas "Map" at bounding box center [477, 182] width 471 height 310
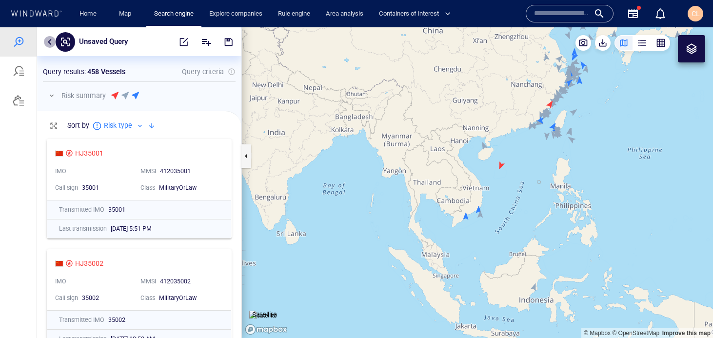
click at [47, 39] on button "button" at bounding box center [50, 42] width 12 height 12
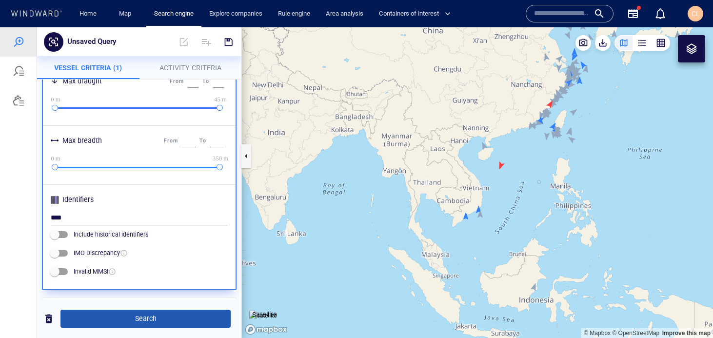
click at [122, 324] on span "Search" at bounding box center [145, 318] width 154 height 12
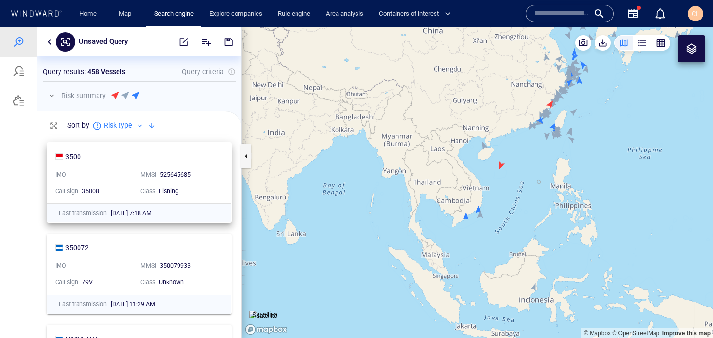
scroll to position [0, 0]
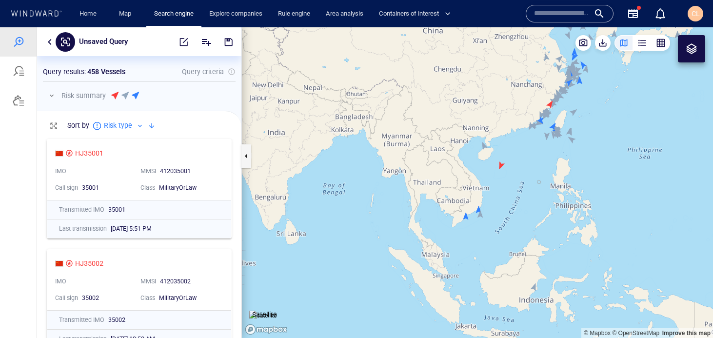
click at [47, 46] on button "button" at bounding box center [50, 42] width 12 height 12
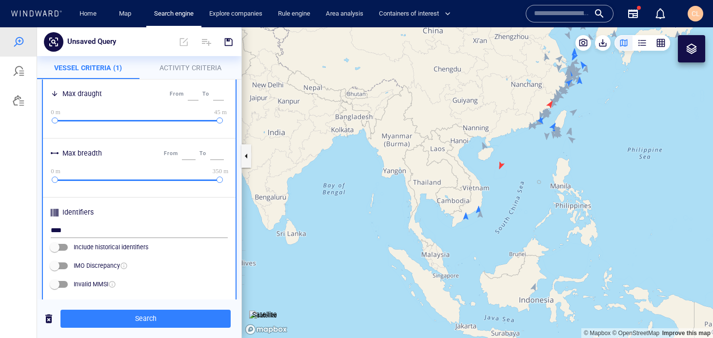
scroll to position [364, 0]
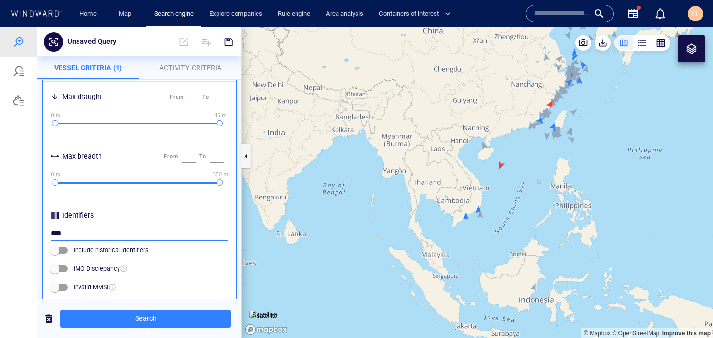
click at [88, 236] on input "****" at bounding box center [139, 233] width 177 height 15
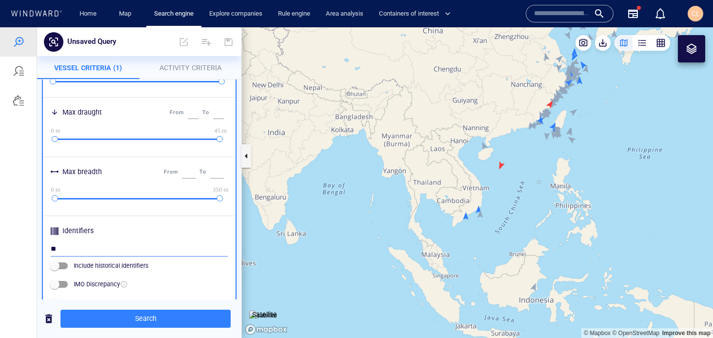
scroll to position [353, 0]
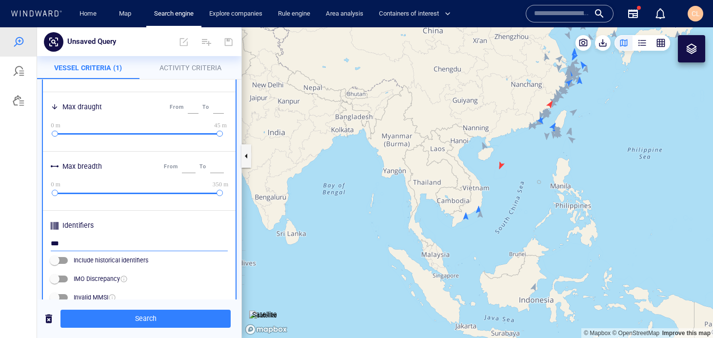
type input "****"
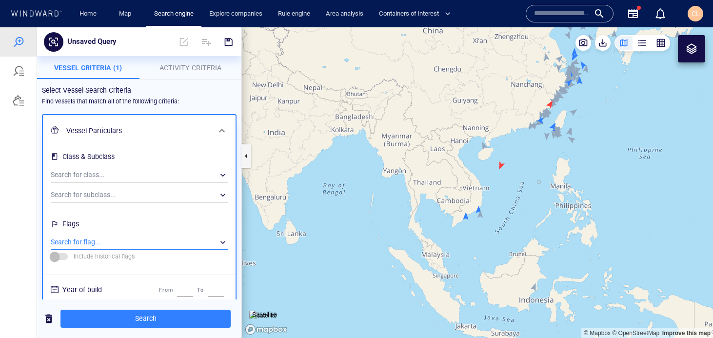
click at [106, 240] on div "​" at bounding box center [139, 242] width 177 height 15
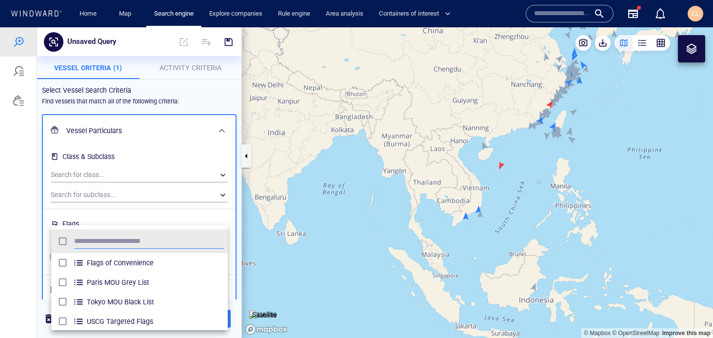
scroll to position [97, 176]
type input "**"
click at [98, 299] on span "[GEOGRAPHIC_DATA]" at bounding box center [155, 302] width 137 height 12
click at [28, 261] on div at bounding box center [356, 182] width 713 height 310
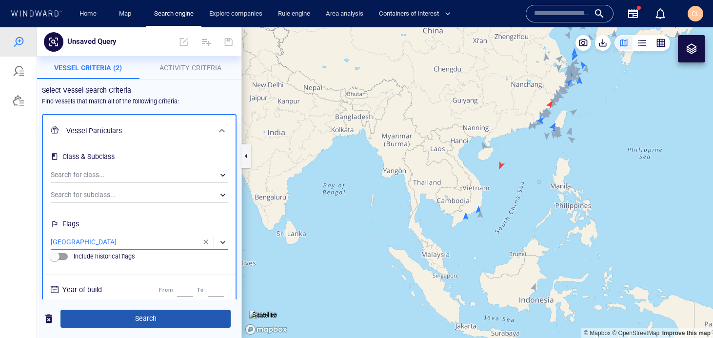
click at [198, 320] on span "Search" at bounding box center [145, 318] width 154 height 12
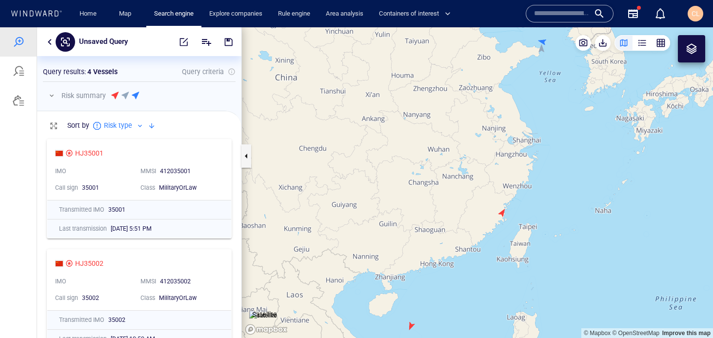
click at [51, 41] on button "button" at bounding box center [50, 42] width 12 height 12
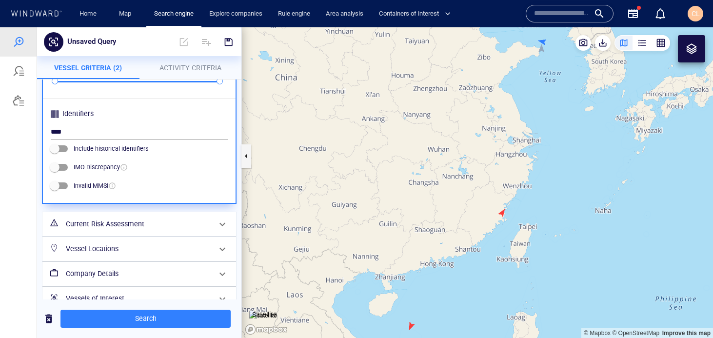
scroll to position [425, 0]
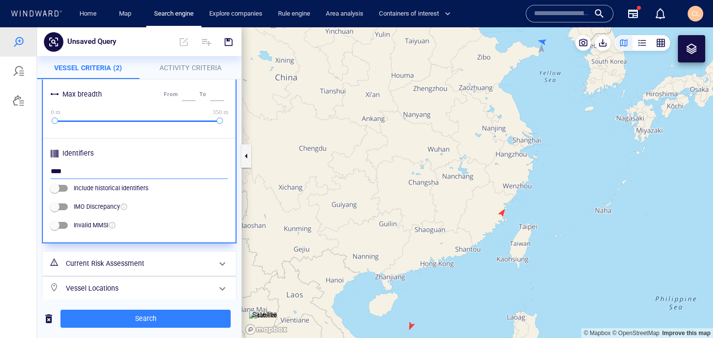
click at [78, 178] on input "****" at bounding box center [139, 171] width 177 height 15
click at [50, 173] on div "Identifiers ** Include historical identifiers IMO Discrepancy Invalid MMSI" at bounding box center [139, 190] width 181 height 91
click at [174, 174] on input "**" at bounding box center [139, 171] width 177 height 15
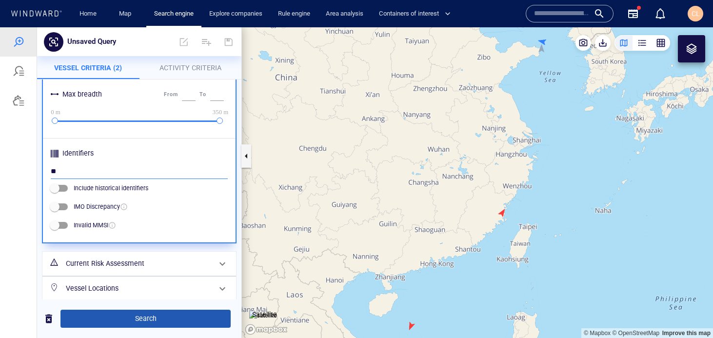
click at [168, 316] on span "Search" at bounding box center [145, 318] width 154 height 12
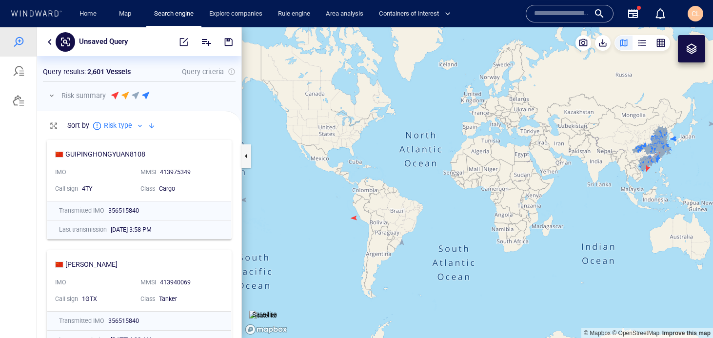
scroll to position [771, 0]
click at [51, 45] on button "button" at bounding box center [50, 42] width 12 height 12
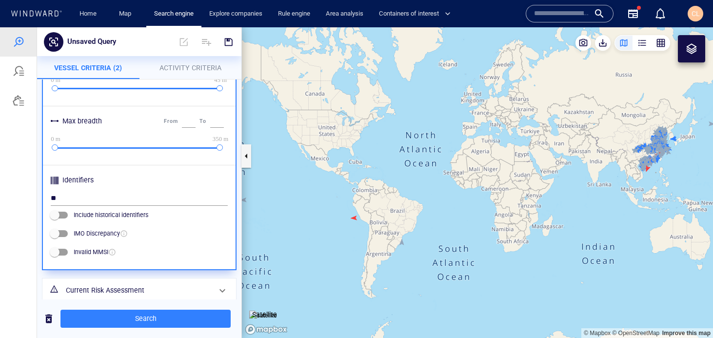
scroll to position [400, 0]
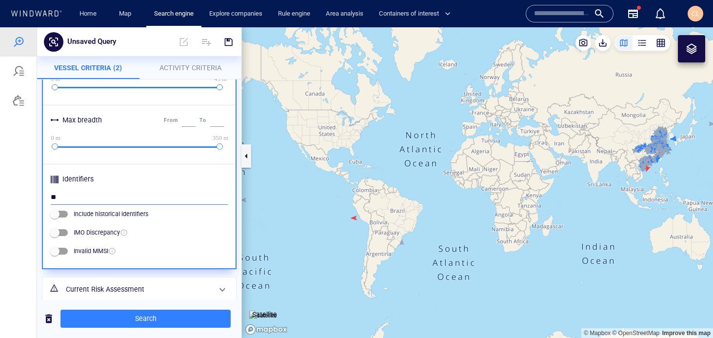
click at [76, 201] on input "**" at bounding box center [139, 197] width 177 height 15
type input "*"
type input "***"
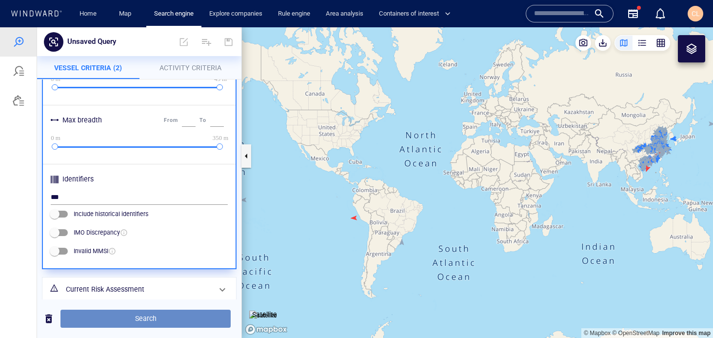
click at [95, 317] on span "Search" at bounding box center [145, 318] width 154 height 12
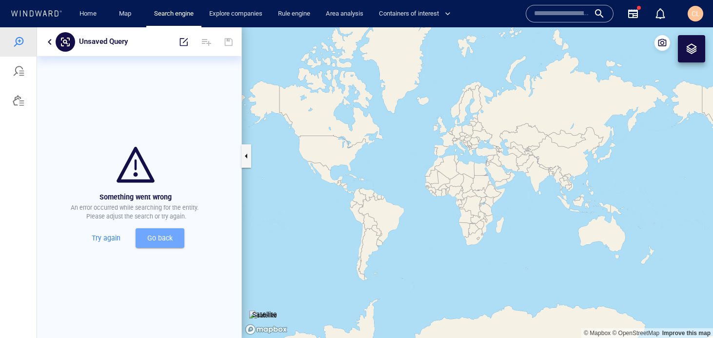
click at [174, 233] on span "Go back" at bounding box center [159, 238] width 33 height 12
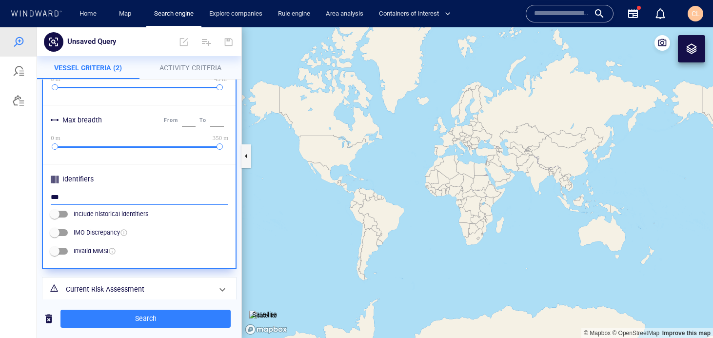
click at [104, 195] on input "***" at bounding box center [139, 197] width 177 height 15
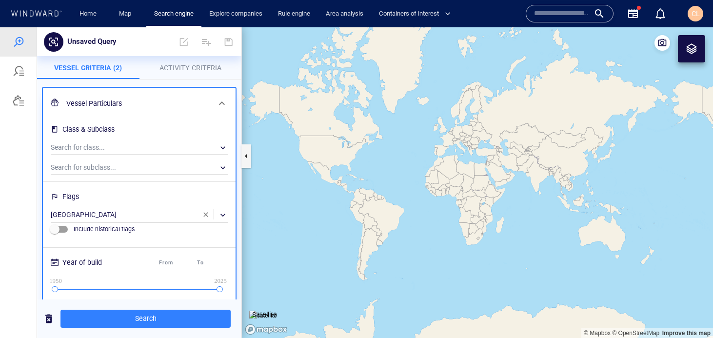
scroll to position [16, 0]
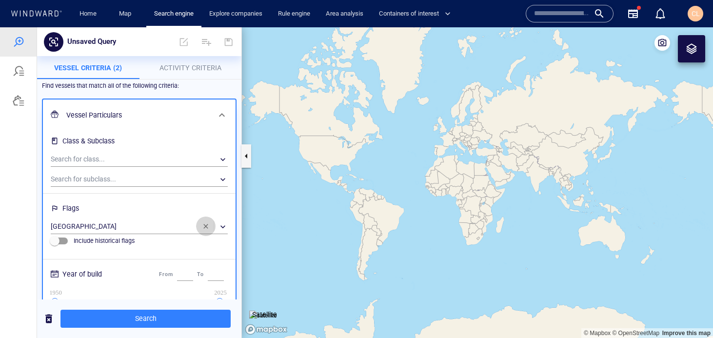
click at [202, 225] on span "button" at bounding box center [206, 226] width 8 height 8
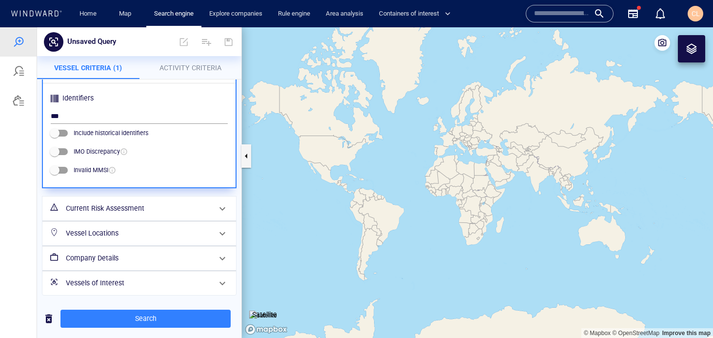
scroll to position [482, 0]
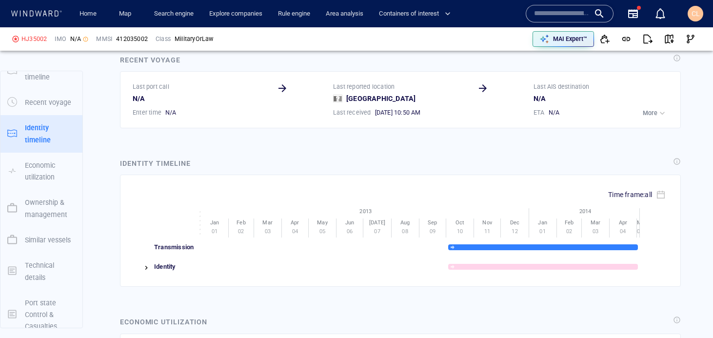
scroll to position [1049, 0]
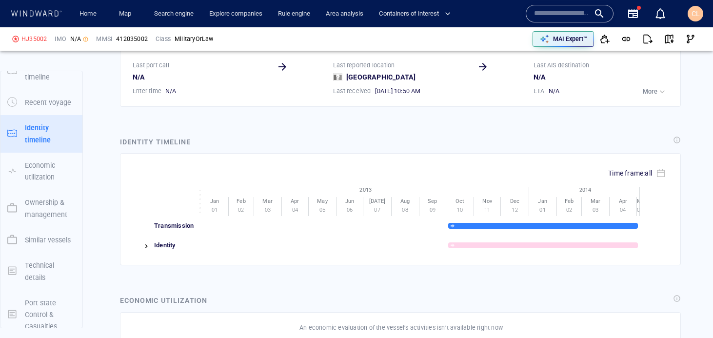
click at [142, 247] on div at bounding box center [142, 244] width 19 height 19
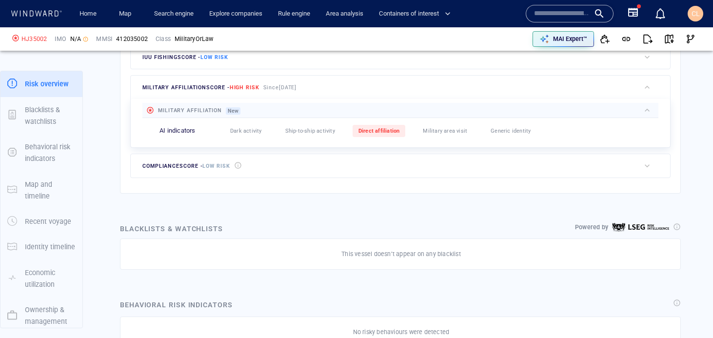
scroll to position [0, 0]
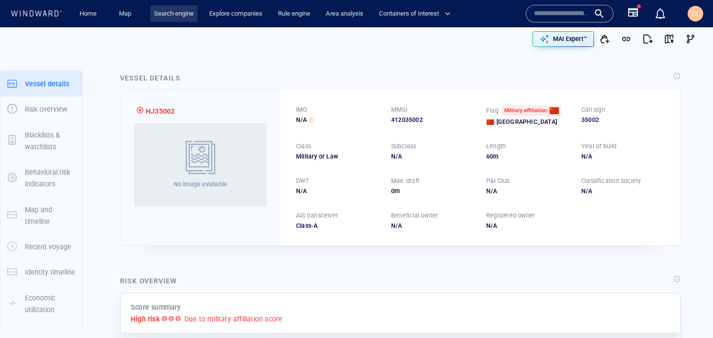
click at [184, 11] on link "Search engine" at bounding box center [173, 13] width 47 height 17
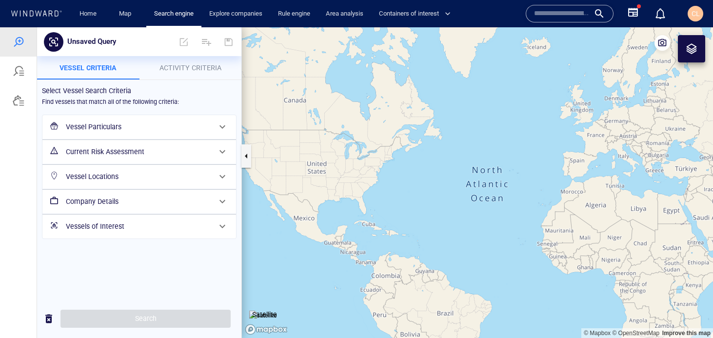
click at [127, 134] on div "Vessel Particulars" at bounding box center [138, 127] width 153 height 20
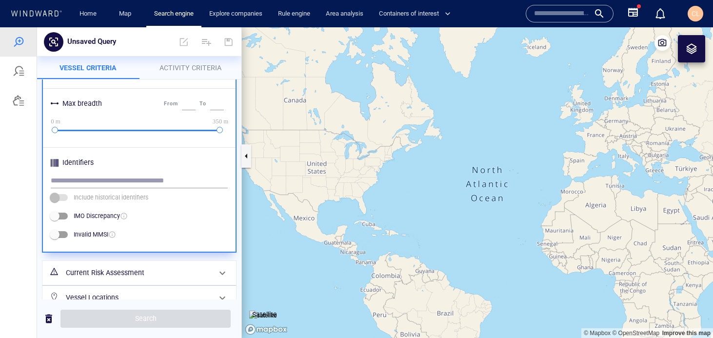
scroll to position [418, 0]
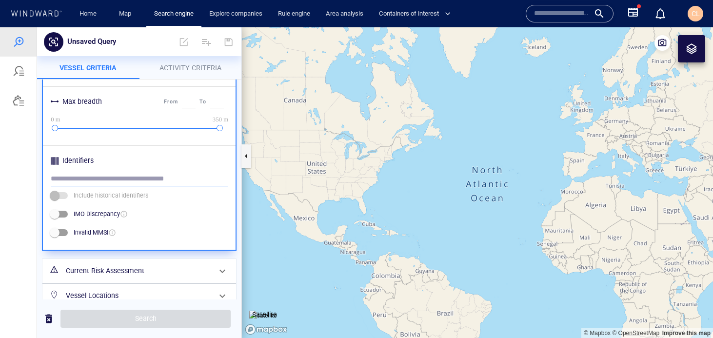
click at [116, 174] on input "text" at bounding box center [139, 179] width 177 height 15
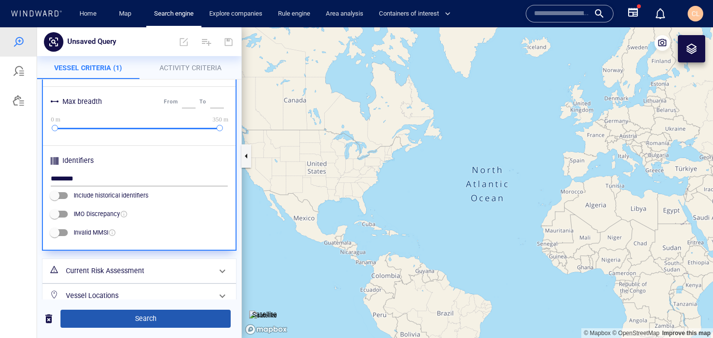
click at [119, 321] on span "Search" at bounding box center [145, 318] width 154 height 12
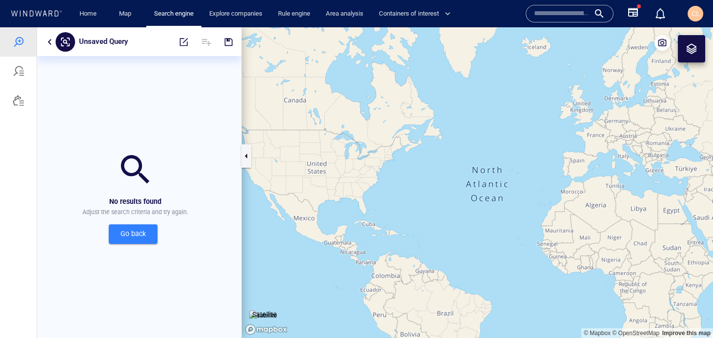
click at [46, 44] on button "button" at bounding box center [50, 42] width 12 height 12
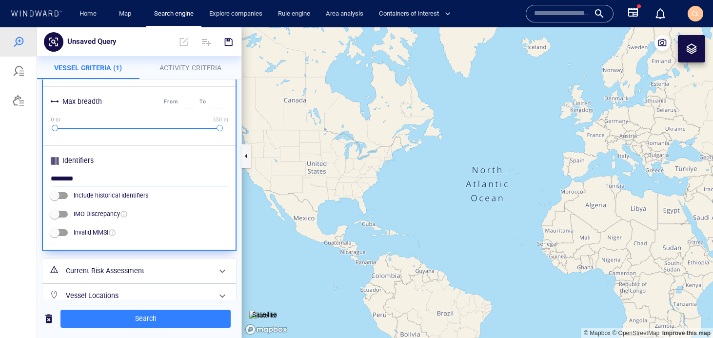
scroll to position [391, 0]
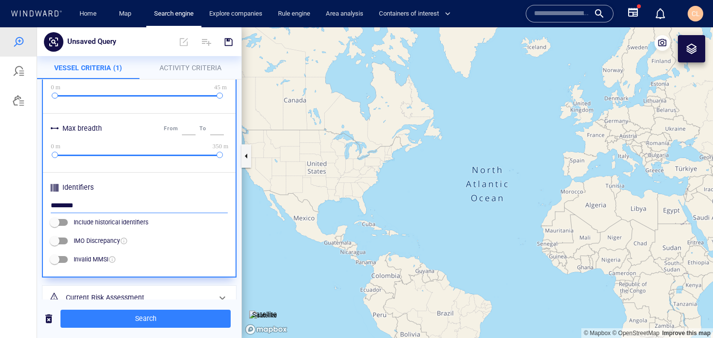
drag, startPoint x: 84, startPoint y: 201, endPoint x: 72, endPoint y: 205, distance: 13.1
click at [72, 205] on input "********" at bounding box center [139, 205] width 177 height 15
click at [79, 206] on input "********" at bounding box center [139, 205] width 177 height 15
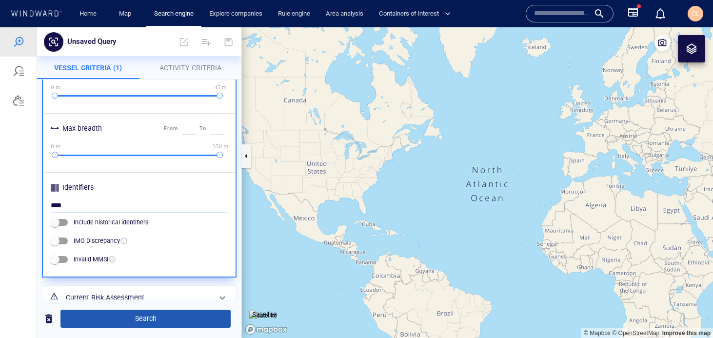
click at [105, 321] on span "Search" at bounding box center [145, 318] width 154 height 12
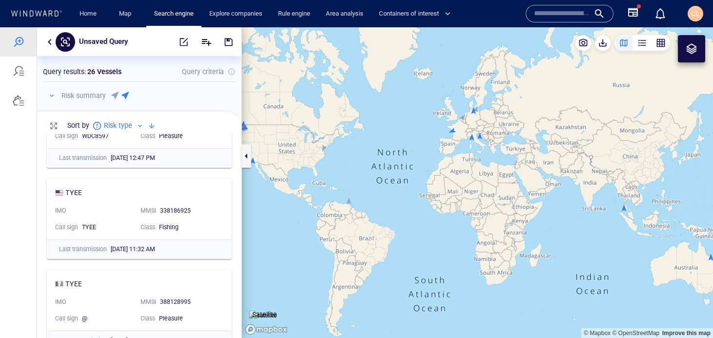
scroll to position [358, 0]
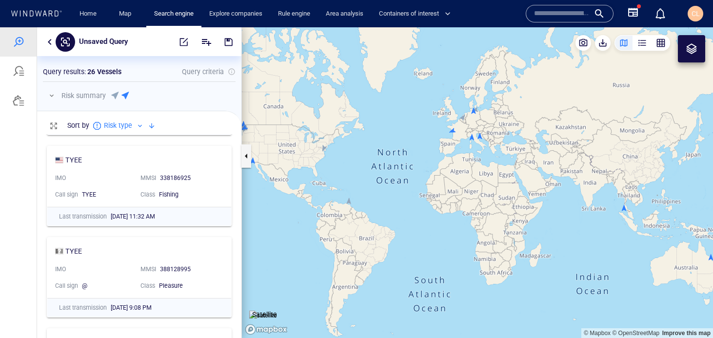
click at [47, 47] on div "Unsaved Query" at bounding box center [139, 41] width 204 height 29
click at [50, 45] on button "button" at bounding box center [50, 42] width 12 height 12
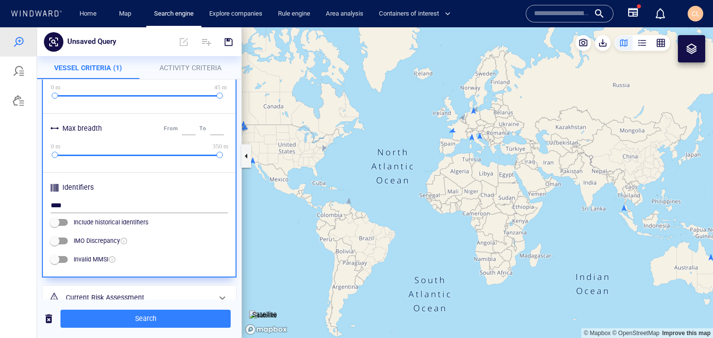
click at [86, 198] on h6 "Identifiers" at bounding box center [139, 188] width 177 height 19
click at [84, 206] on input "****" at bounding box center [139, 205] width 177 height 15
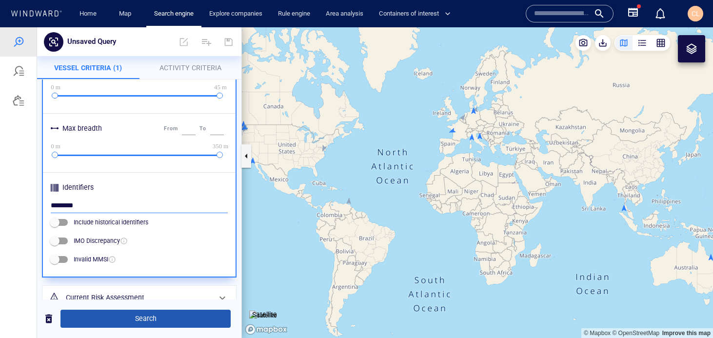
click at [94, 319] on span "Search" at bounding box center [145, 318] width 154 height 12
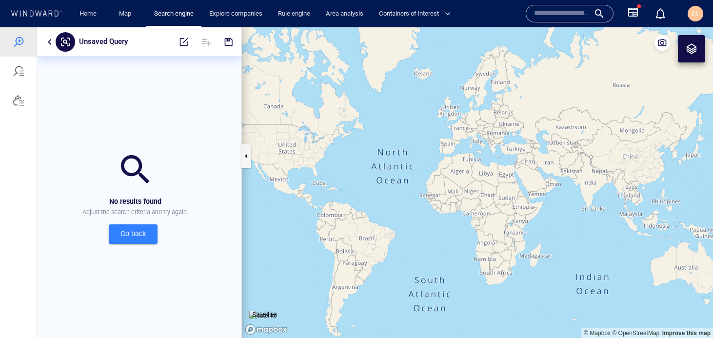
click at [47, 43] on button "button" at bounding box center [50, 42] width 12 height 12
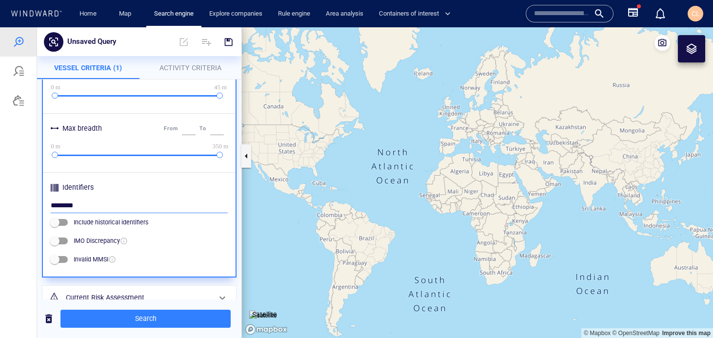
click at [68, 207] on input "********" at bounding box center [139, 205] width 177 height 15
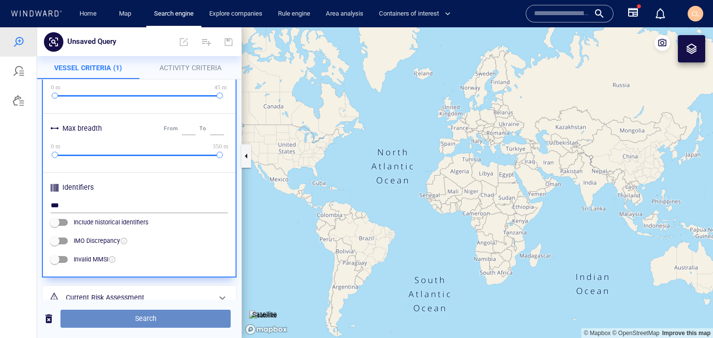
click at [81, 322] on span "Search" at bounding box center [145, 318] width 154 height 12
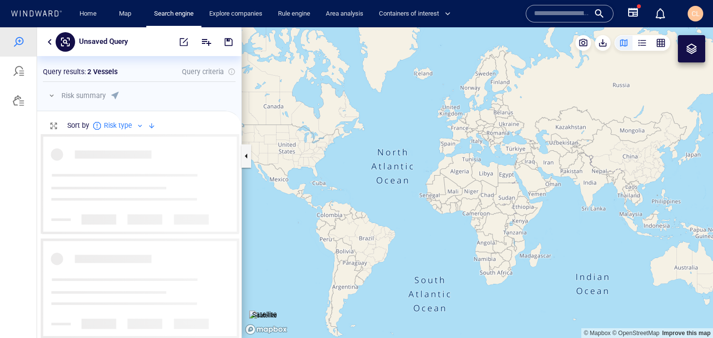
scroll to position [204, 204]
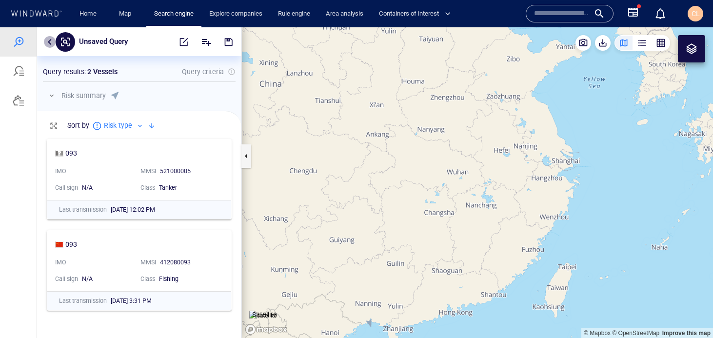
click at [48, 42] on button "button" at bounding box center [50, 42] width 12 height 12
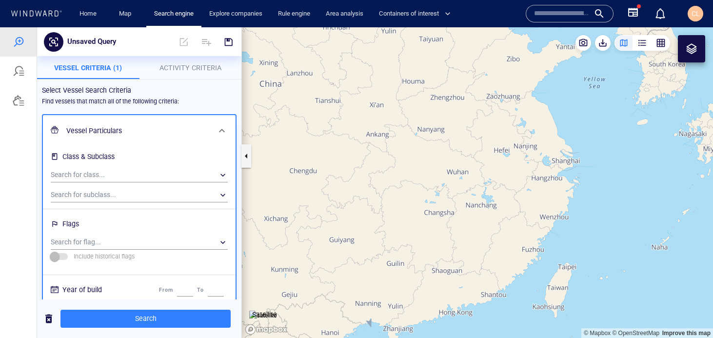
scroll to position [12, 0]
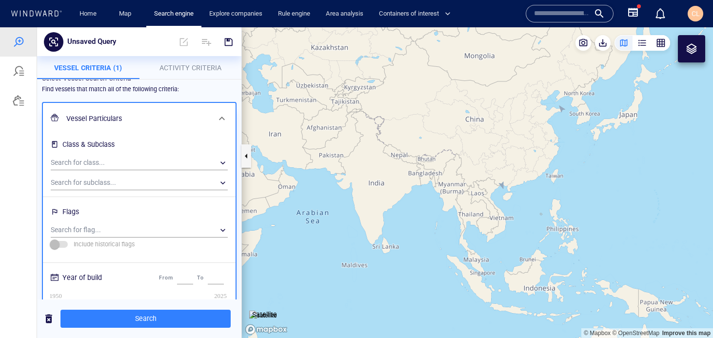
click at [501, 186] on canvas "Map" at bounding box center [477, 182] width 471 height 310
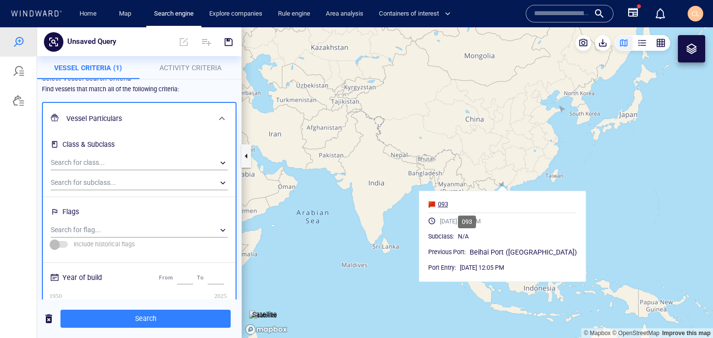
click at [448, 206] on div "093" at bounding box center [443, 204] width 10 height 9
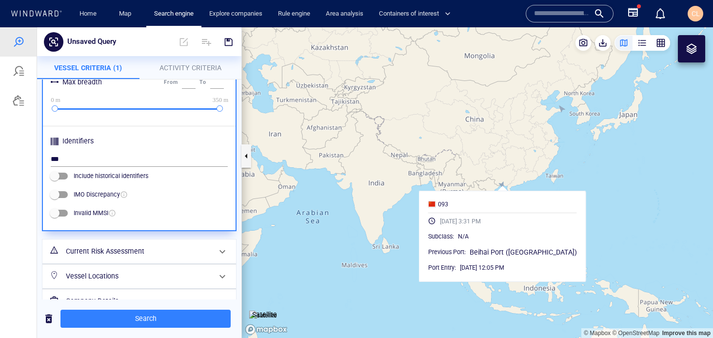
scroll to position [443, 0]
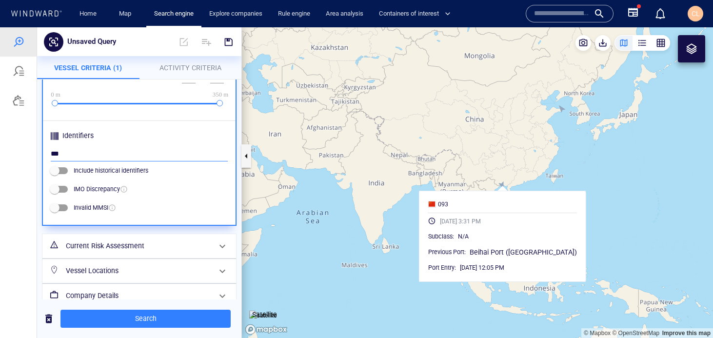
click at [80, 149] on input "***" at bounding box center [139, 154] width 177 height 15
click at [74, 154] on input "***" at bounding box center [139, 154] width 177 height 15
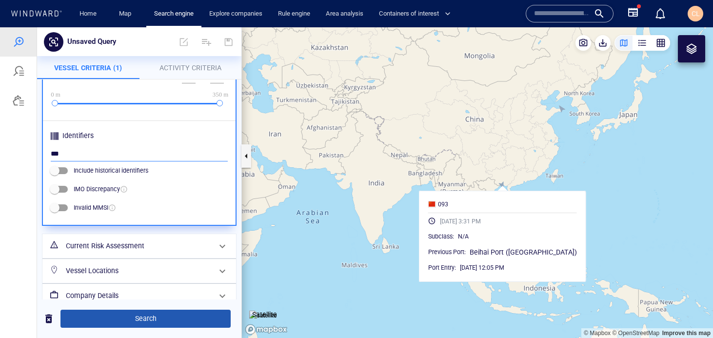
type input "***"
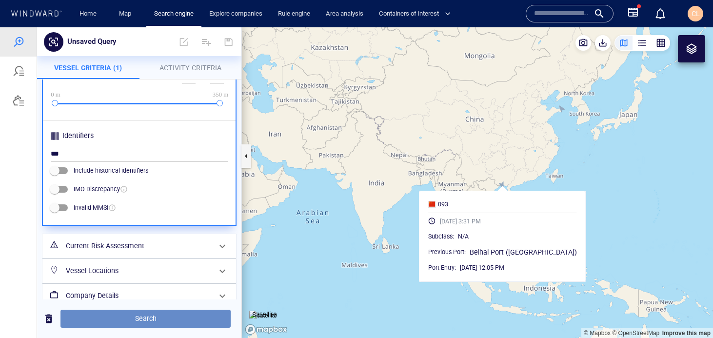
click at [160, 315] on span "Search" at bounding box center [145, 318] width 154 height 12
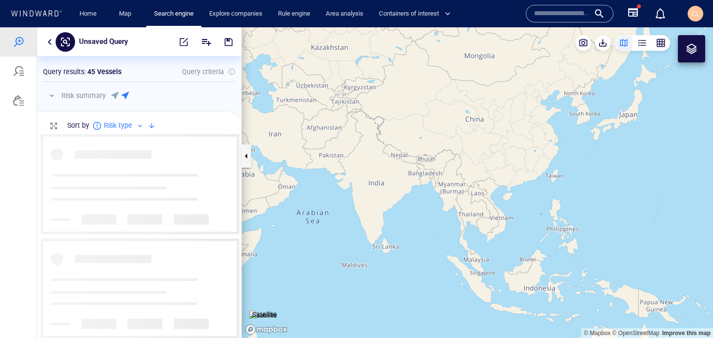
scroll to position [204, 204]
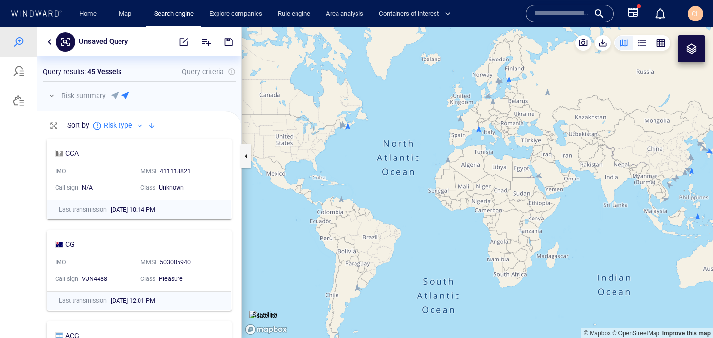
drag, startPoint x: 648, startPoint y: 178, endPoint x: 526, endPoint y: 183, distance: 122.4
click at [526, 183] on canvas "Map" at bounding box center [477, 182] width 471 height 310
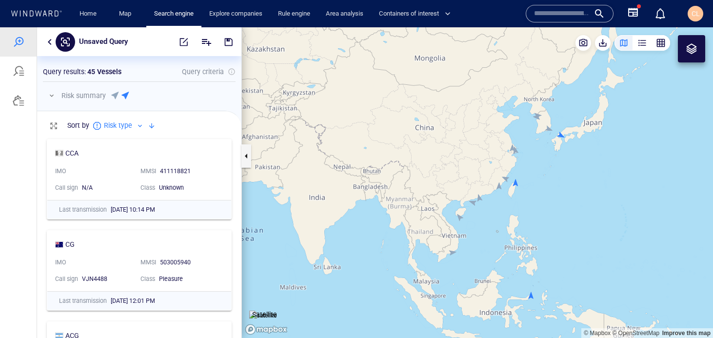
click at [515, 185] on canvas "Map" at bounding box center [477, 182] width 471 height 310
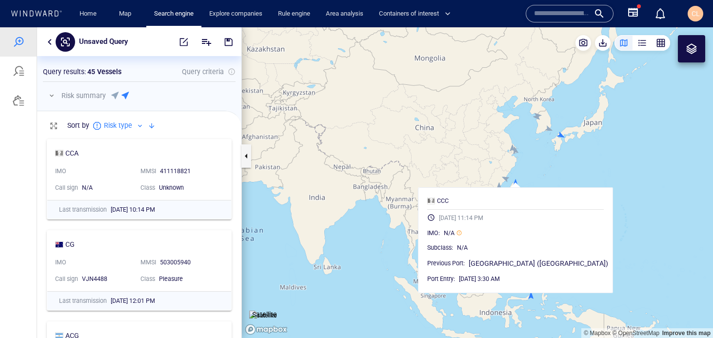
click at [592, 192] on canvas "Map" at bounding box center [477, 182] width 471 height 310
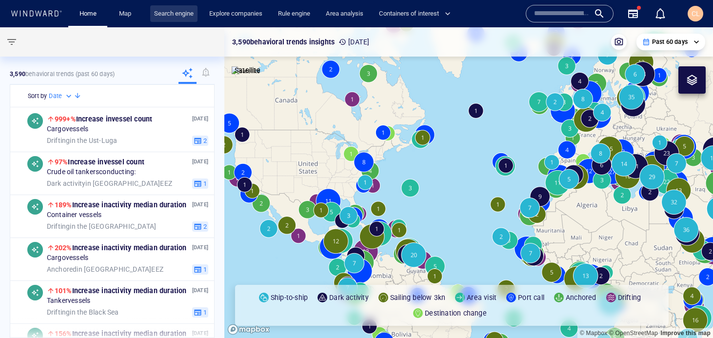
click at [171, 14] on link "Search engine" at bounding box center [173, 13] width 47 height 17
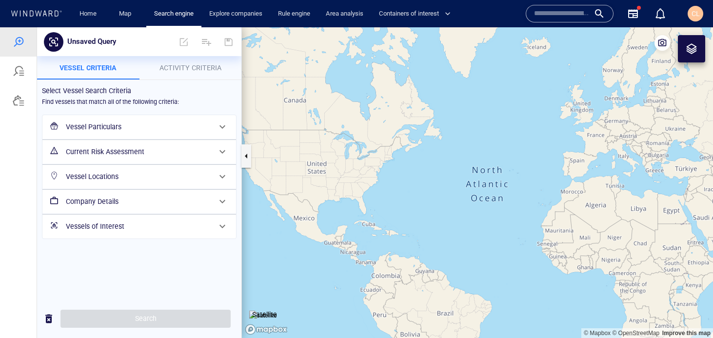
click at [128, 127] on h6 "Vessel Particulars" at bounding box center [138, 127] width 145 height 12
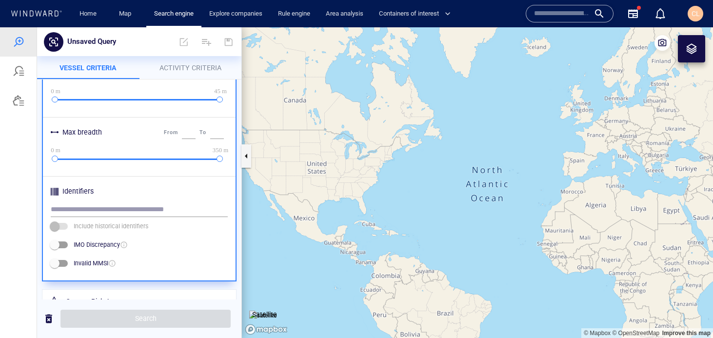
scroll to position [390, 0]
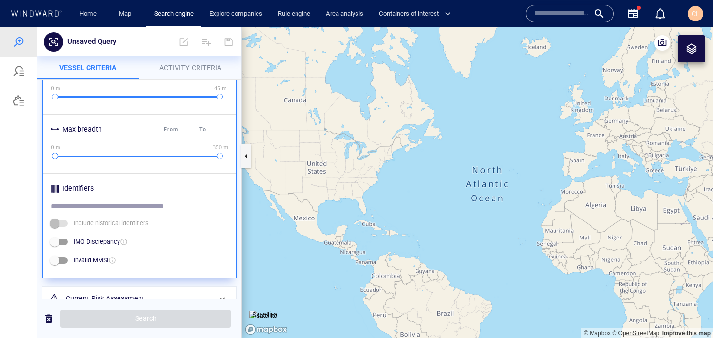
click at [104, 203] on input "text" at bounding box center [139, 206] width 177 height 15
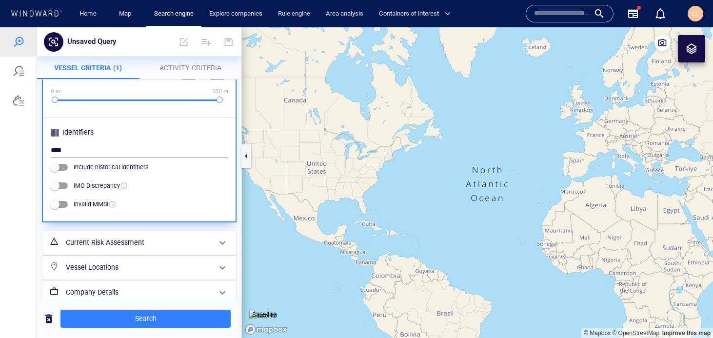
scroll to position [482, 0]
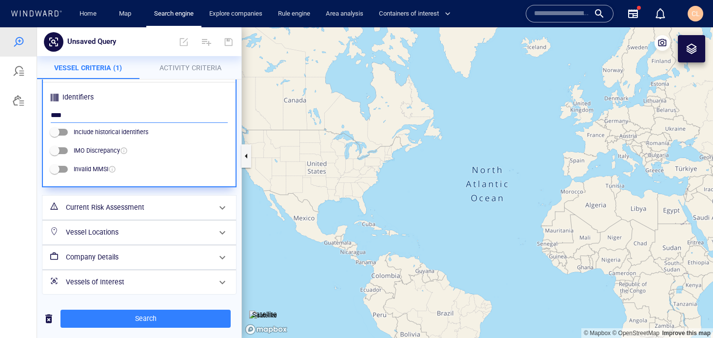
type input "****"
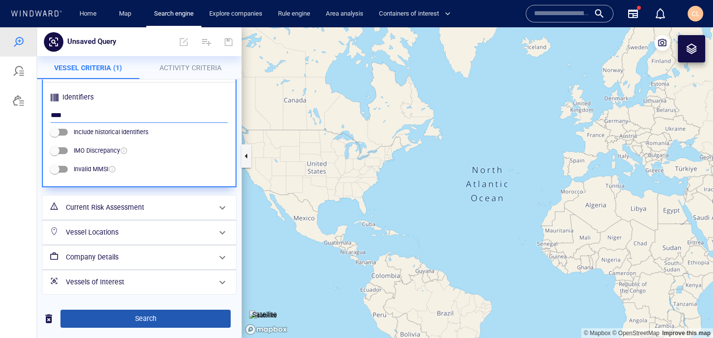
click at [179, 315] on span "Search" at bounding box center [145, 318] width 154 height 12
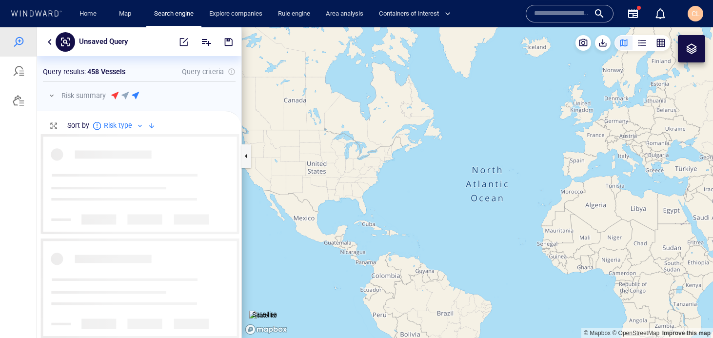
scroll to position [204, 204]
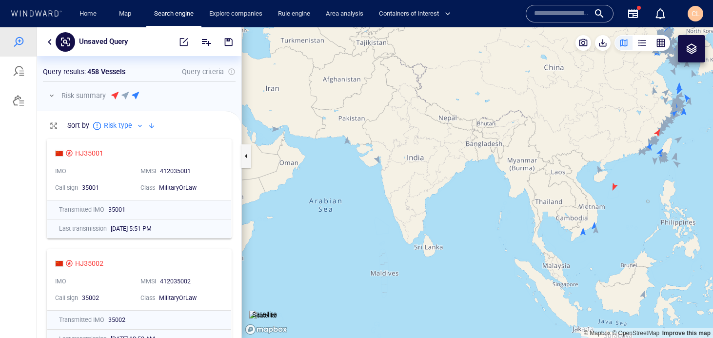
click at [614, 187] on canvas "Map" at bounding box center [477, 182] width 471 height 310
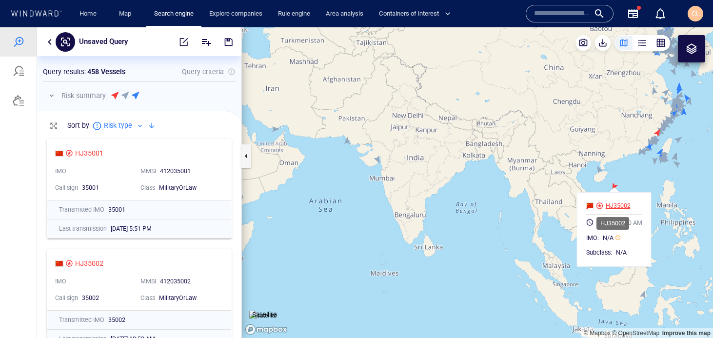
click at [611, 205] on div "HJ35002" at bounding box center [617, 205] width 25 height 9
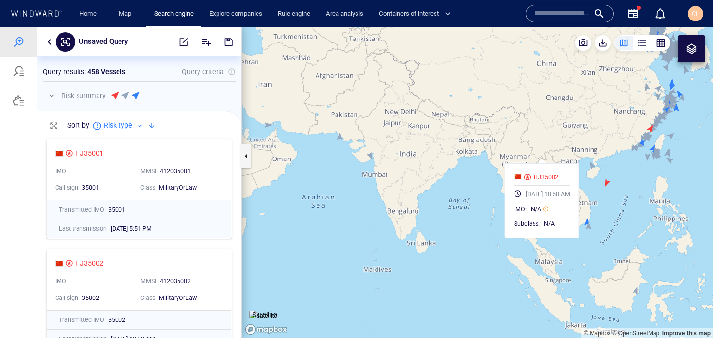
drag, startPoint x: 618, startPoint y: 181, endPoint x: 542, endPoint y: 150, distance: 81.5
click at [542, 150] on canvas "Map" at bounding box center [477, 182] width 471 height 310
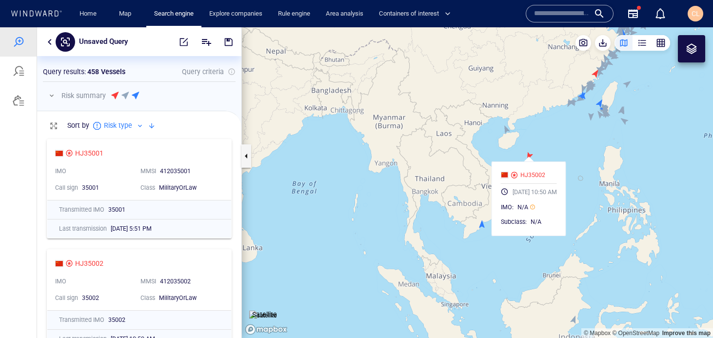
click at [542, 150] on canvas "Map" at bounding box center [477, 182] width 471 height 310
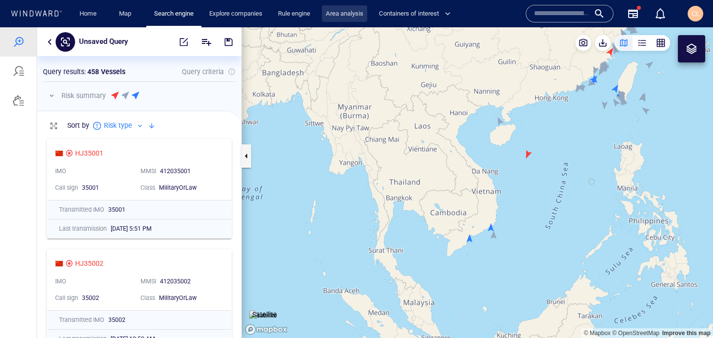
click at [342, 14] on link "Area analysis" at bounding box center [344, 13] width 45 height 17
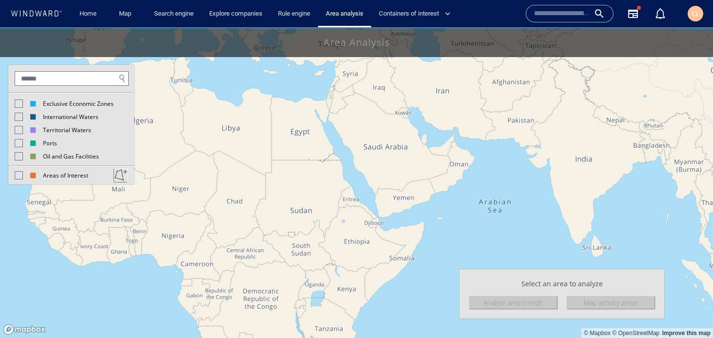
drag, startPoint x: 657, startPoint y: 188, endPoint x: 399, endPoint y: 162, distance: 259.1
click at [399, 162] on canvas "Map" at bounding box center [356, 182] width 713 height 310
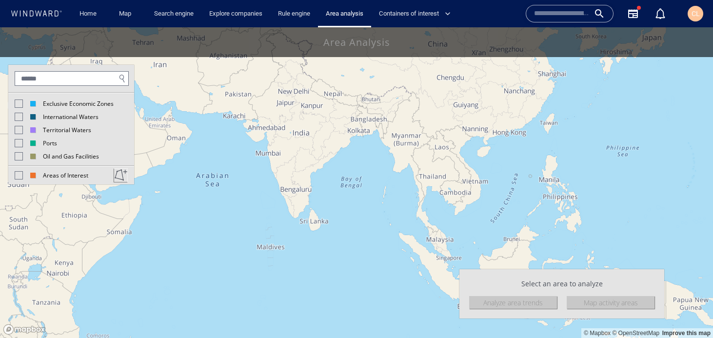
click at [19, 99] on div at bounding box center [19, 103] width 8 height 8
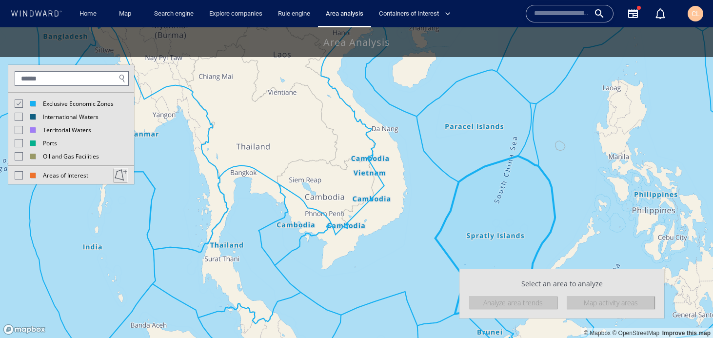
click at [516, 129] on canvas "Map" at bounding box center [356, 182] width 713 height 310
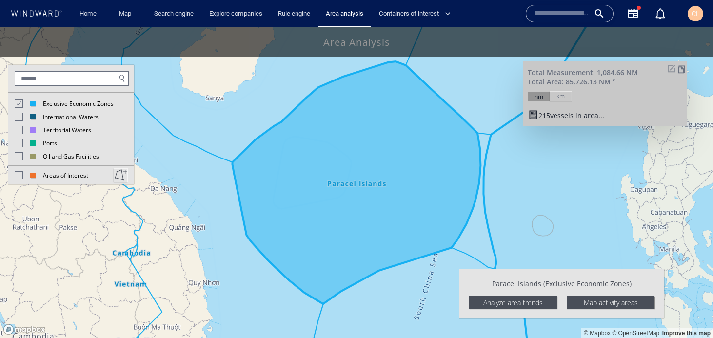
click at [516, 301] on div "Analyze area trends" at bounding box center [513, 302] width 88 height 13
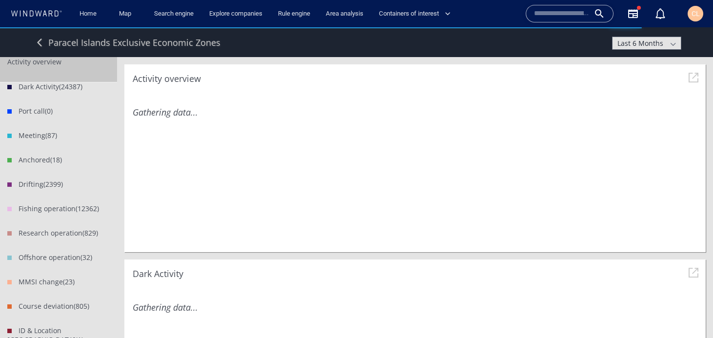
click at [637, 37] on div "Last 6 Months" at bounding box center [646, 43] width 58 height 12
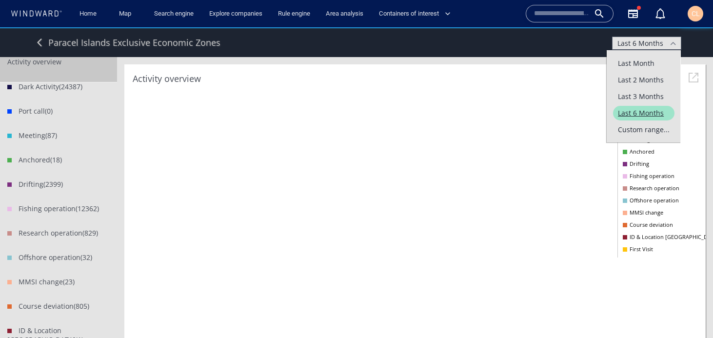
click at [628, 66] on span "Last Month" at bounding box center [643, 63] width 61 height 15
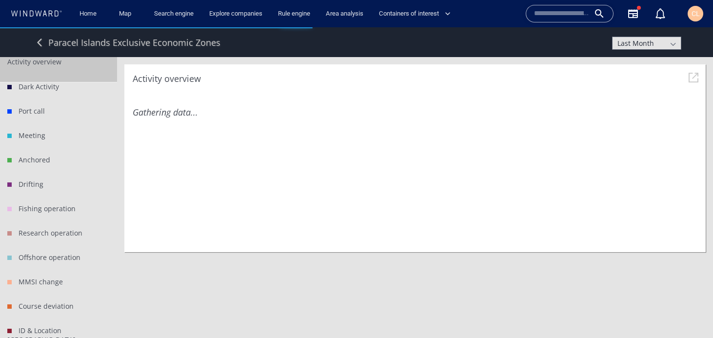
click at [51, 83] on li "Dark Activity" at bounding box center [58, 94] width 117 height 24
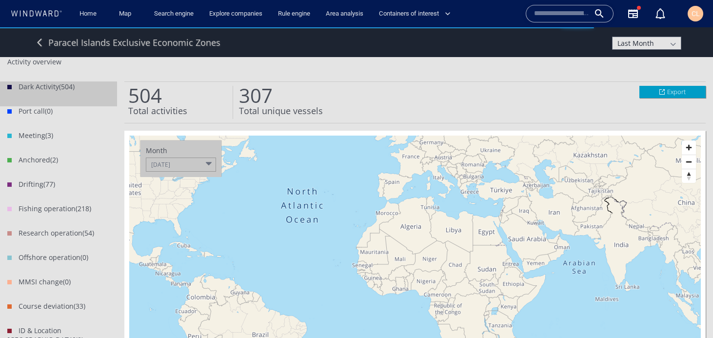
scroll to position [160, 271]
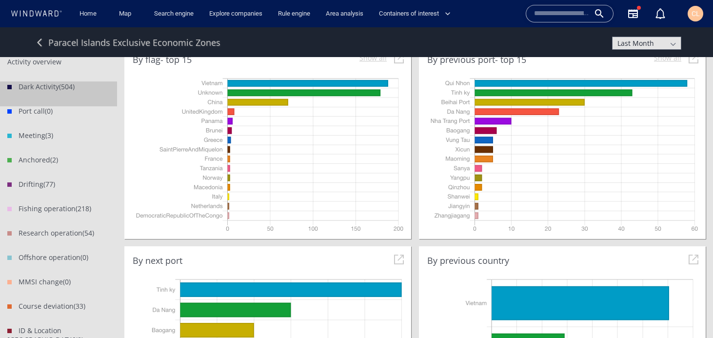
click at [92, 91] on li "Dark Activity (504)" at bounding box center [58, 94] width 117 height 24
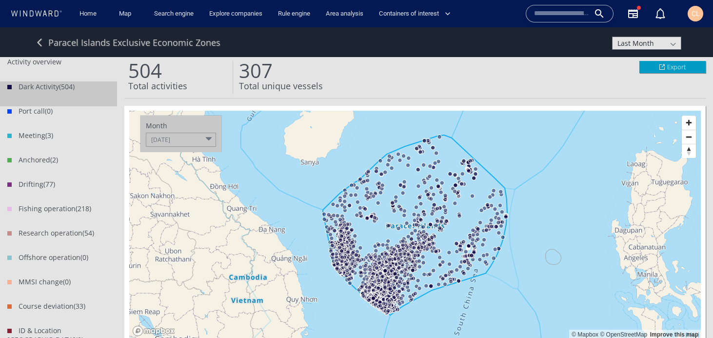
click at [690, 65] on ng-transclude "Export" at bounding box center [672, 66] width 57 height 9
click at [635, 81] on link "Activities to CSV" at bounding box center [659, 83] width 84 height 13
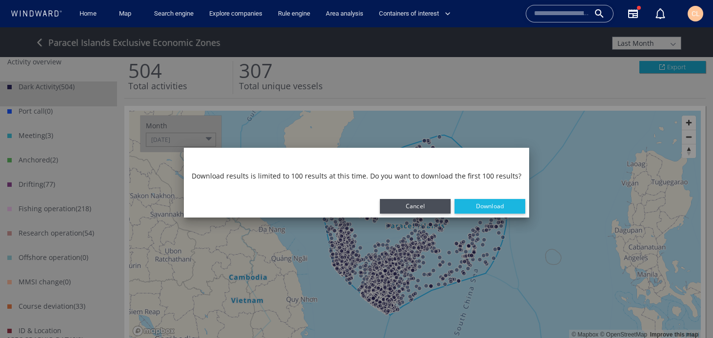
click at [476, 206] on span "Download" at bounding box center [490, 206] width 28 height 8
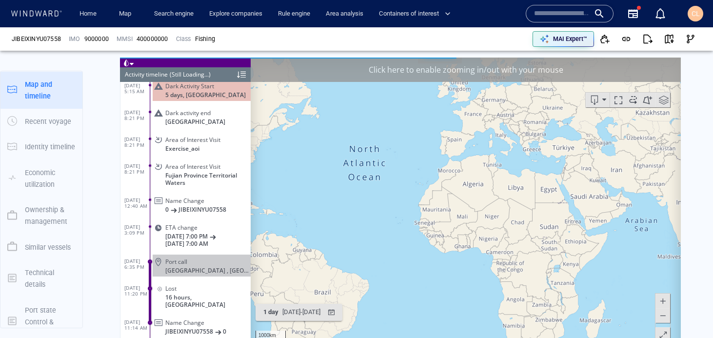
scroll to position [646, 0]
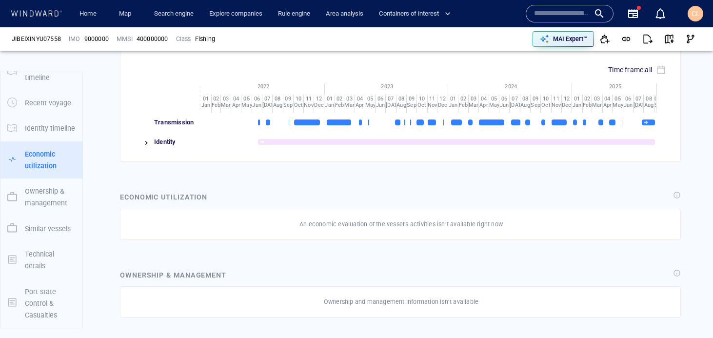
scroll to position [1120, 0]
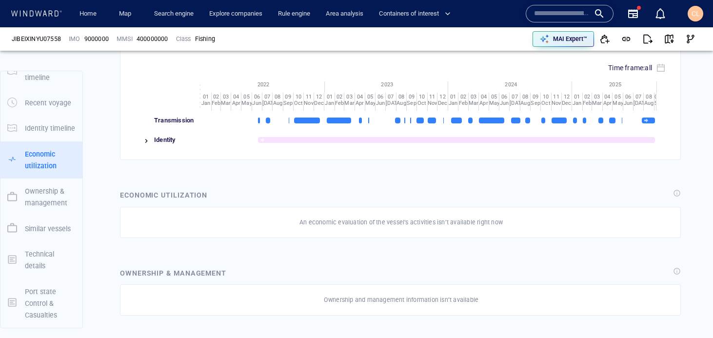
click at [145, 137] on img at bounding box center [146, 141] width 8 height 8
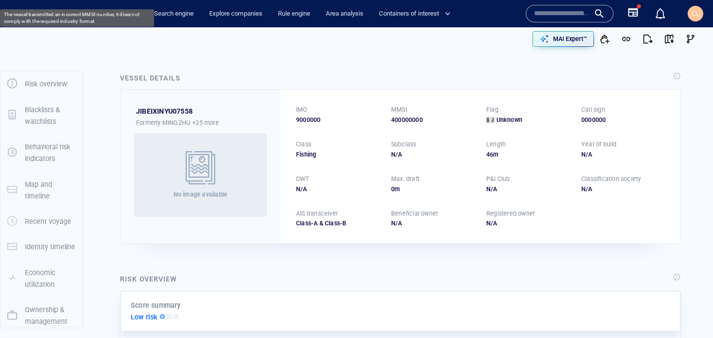
scroll to position [0, 0]
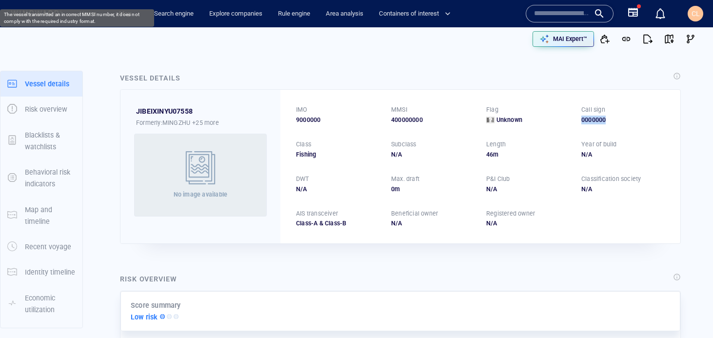
drag, startPoint x: 608, startPoint y: 120, endPoint x: 579, endPoint y: 120, distance: 28.8
click at [579, 120] on div "IMO 9000000 MMSI 400000000 Flag Unknown Call sign 0000000 Class Fishing Subclas…" at bounding box center [480, 167] width 400 height 154
copy div "0000000"
drag, startPoint x: 431, startPoint y: 120, endPoint x: 387, endPoint y: 119, distance: 44.4
click at [387, 119] on div "IMO 9000000 MMSI 400000000 Flag Unknown Call sign 0000000 Class Fishing Subclas…" at bounding box center [480, 167] width 400 height 154
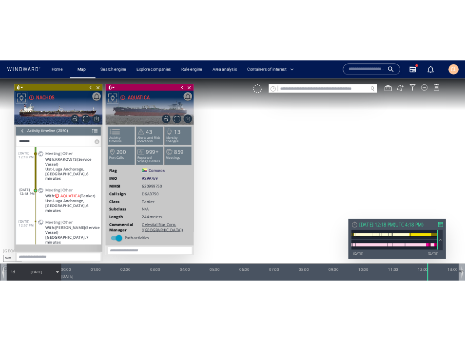
scroll to position [27, 0]
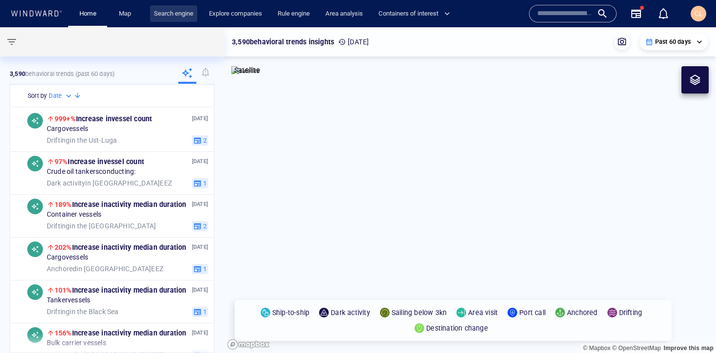
click at [152, 21] on link "Search engine" at bounding box center [173, 13] width 47 height 17
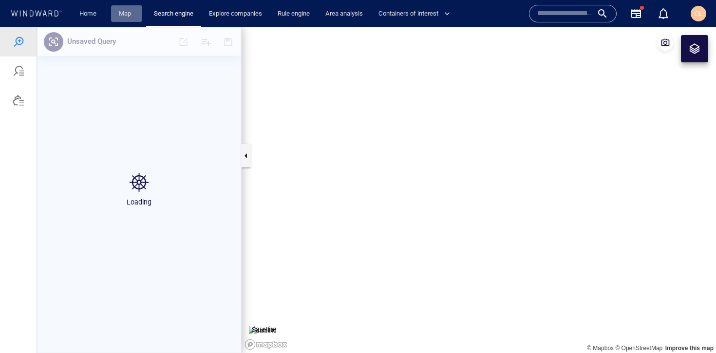
click at [131, 19] on link "Map" at bounding box center [126, 13] width 23 height 17
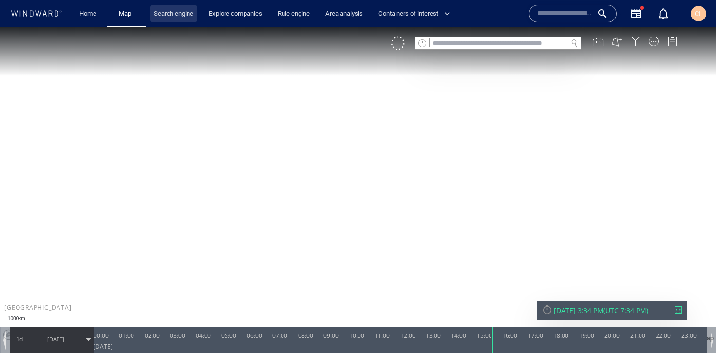
click at [167, 5] on link "Search engine" at bounding box center [173, 13] width 47 height 17
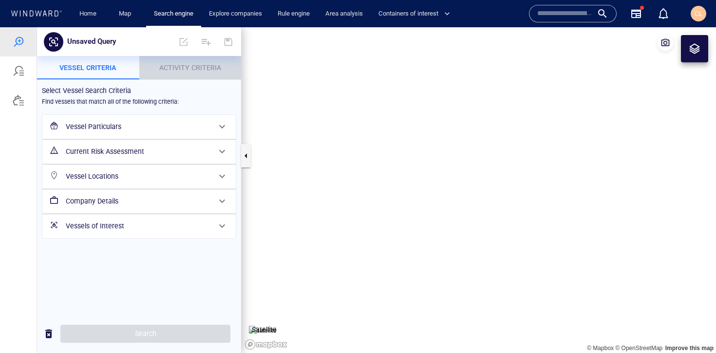
click at [179, 73] on p "Activity Criteria" at bounding box center [190, 68] width 91 height 12
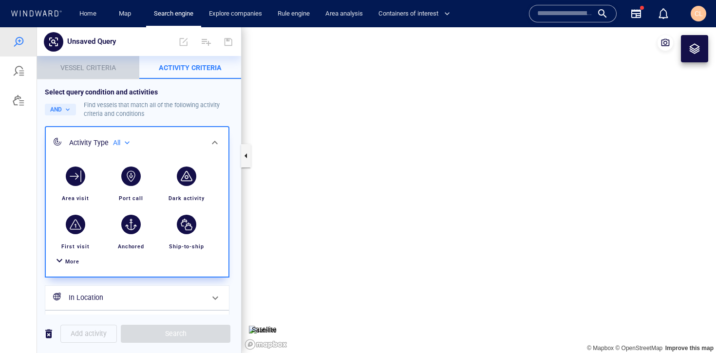
click at [91, 76] on button "Vessel criteria" at bounding box center [88, 67] width 102 height 23
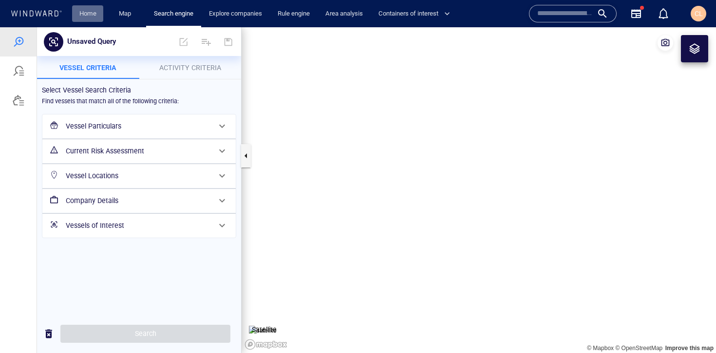
click at [89, 12] on link "Home" at bounding box center [88, 13] width 25 height 17
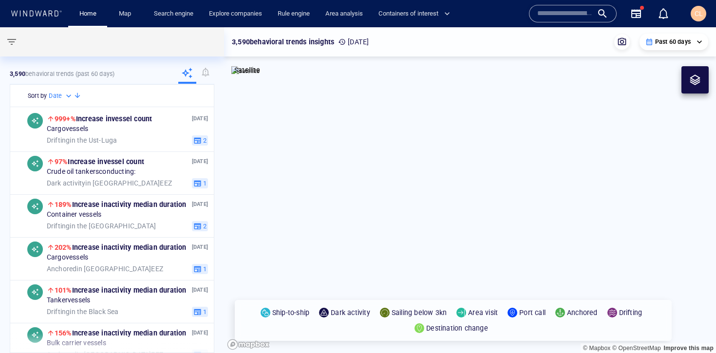
click at [677, 36] on div "**********" at bounding box center [674, 42] width 69 height 17
click at [677, 42] on p "Past 60 days" at bounding box center [674, 42] width 36 height 9
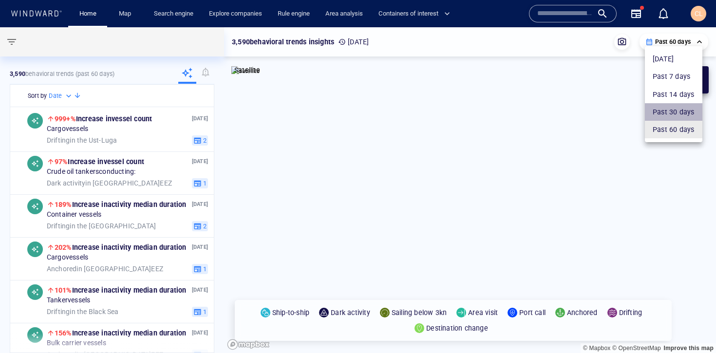
click at [664, 113] on li "Past 30 days" at bounding box center [674, 112] width 58 height 18
type input "**********"
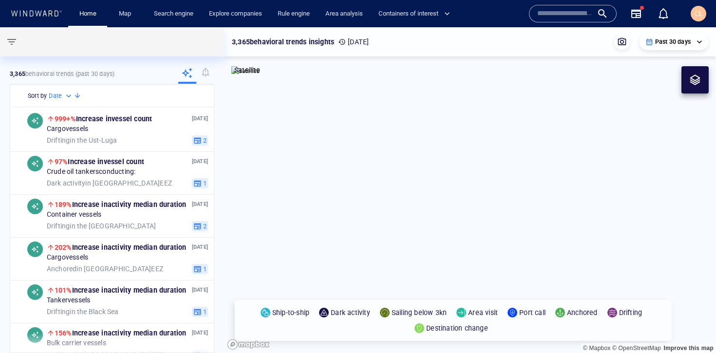
click at [661, 45] on p "Past 30 days" at bounding box center [674, 42] width 36 height 9
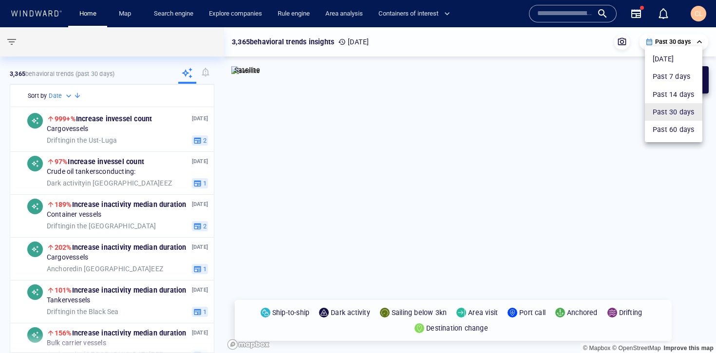
drag, startPoint x: 454, startPoint y: 116, endPoint x: 608, endPoint y: 180, distance: 166.5
click at [608, 180] on div at bounding box center [358, 176] width 716 height 353
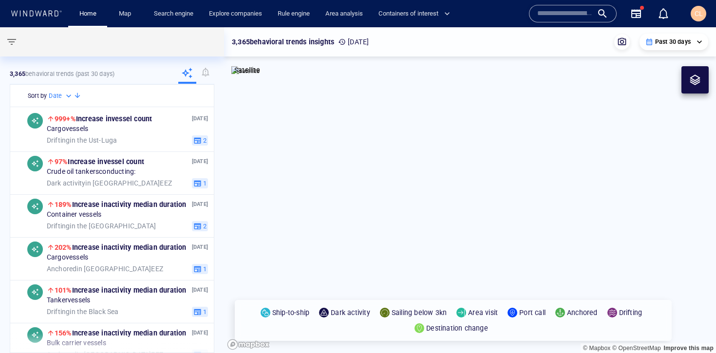
drag, startPoint x: 443, startPoint y: 108, endPoint x: 661, endPoint y: 271, distance: 272.6
click at [661, 271] on canvas "Map" at bounding box center [470, 190] width 492 height 326
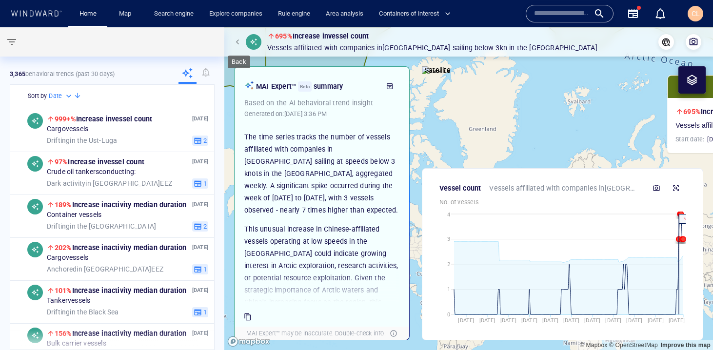
click at [235, 41] on button "button" at bounding box center [239, 42] width 14 height 14
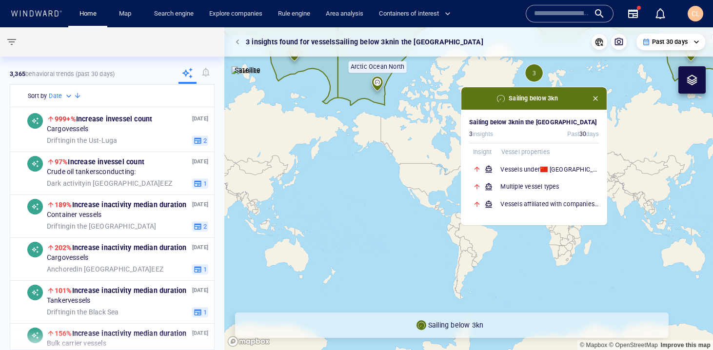
drag, startPoint x: 322, startPoint y: 129, endPoint x: 379, endPoint y: 192, distance: 84.2
click at [352, 141] on canvas "Map" at bounding box center [468, 188] width 488 height 323
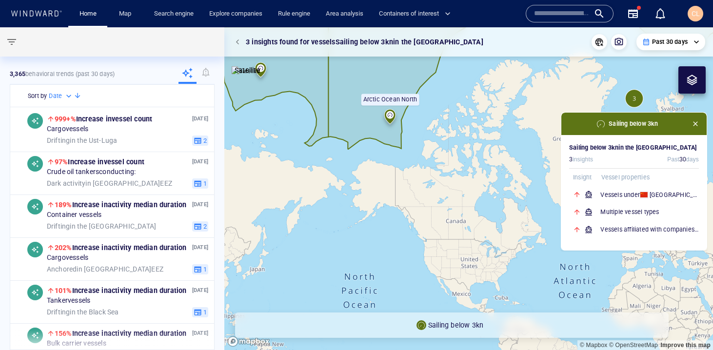
drag, startPoint x: 393, startPoint y: 91, endPoint x: 402, endPoint y: 163, distance: 72.7
click at [352, 141] on canvas "Map" at bounding box center [468, 188] width 488 height 323
click at [234, 45] on button "button" at bounding box center [239, 42] width 14 height 14
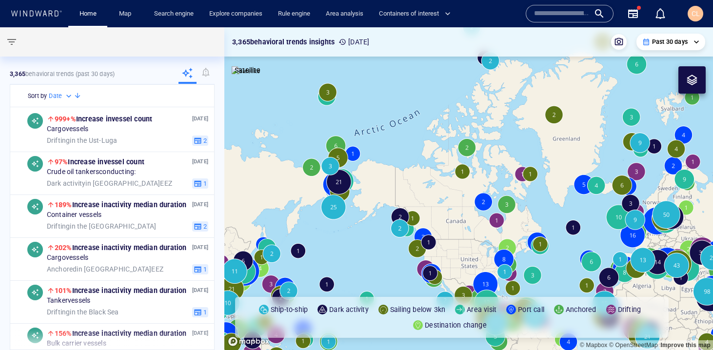
click at [340, 141] on canvas "Map" at bounding box center [468, 188] width 488 height 323
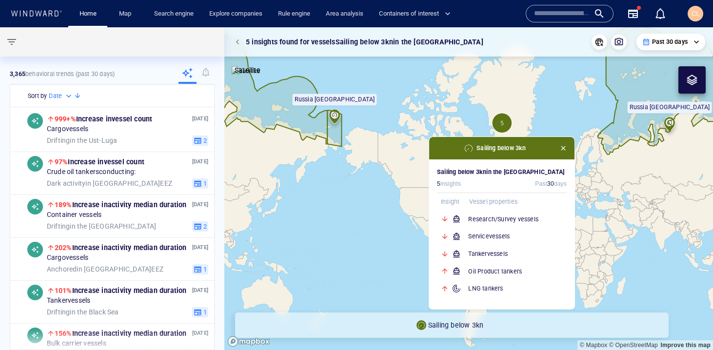
click at [352, 123] on canvas "Map" at bounding box center [468, 188] width 488 height 323
click at [239, 42] on span "button" at bounding box center [239, 42] width 6 height 6
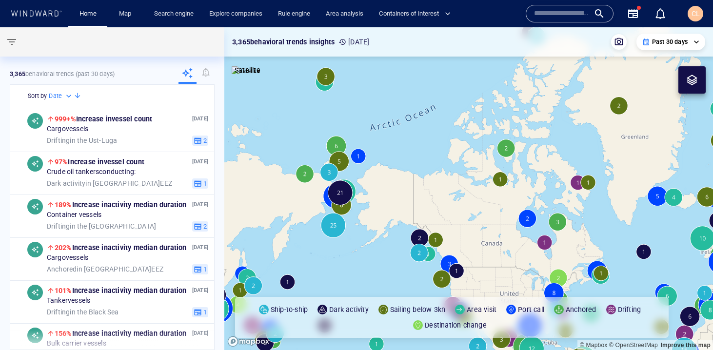
click at [340, 141] on canvas "Map" at bounding box center [468, 188] width 488 height 323
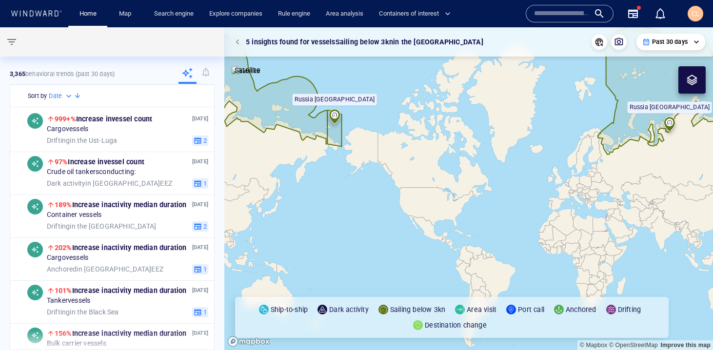
click at [352, 109] on canvas "Map" at bounding box center [468, 188] width 488 height 323
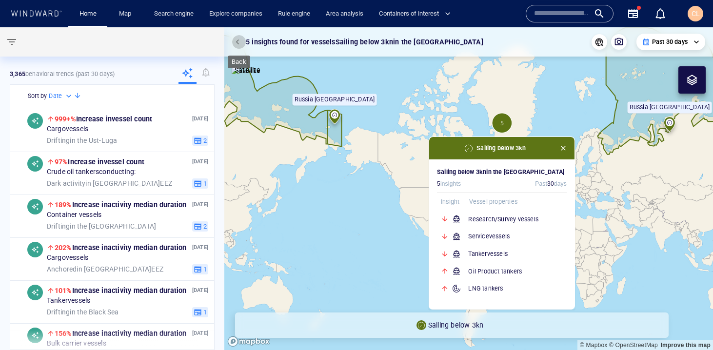
click at [237, 43] on span "button" at bounding box center [239, 42] width 6 height 6
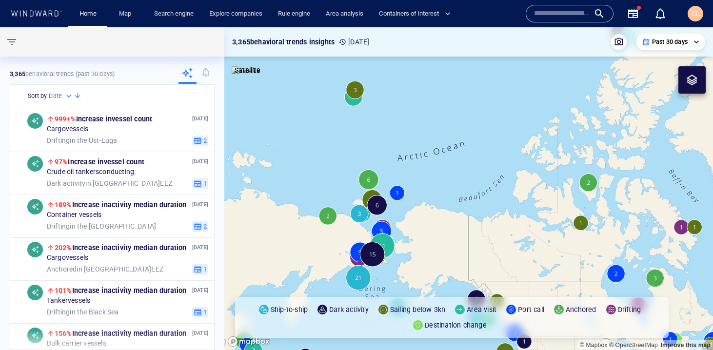
drag, startPoint x: 330, startPoint y: 90, endPoint x: 389, endPoint y: 181, distance: 108.1
click at [352, 141] on canvas "Map" at bounding box center [468, 188] width 488 height 323
click at [352, 118] on canvas "Map" at bounding box center [468, 188] width 488 height 323
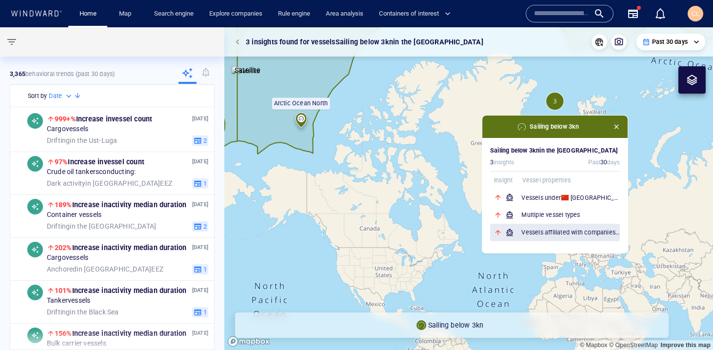
click at [352, 141] on h6 "Vessels affiliated with companies in [GEOGRAPHIC_DATA]" at bounding box center [570, 233] width 98 height 10
